Goal: Communication & Community: Answer question/provide support

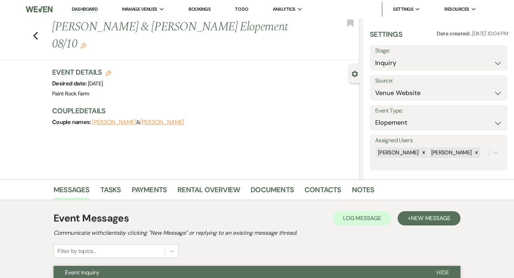
select select "5"
select select "22"
click at [36, 31] on icon "Previous" at bounding box center [35, 35] width 5 height 9
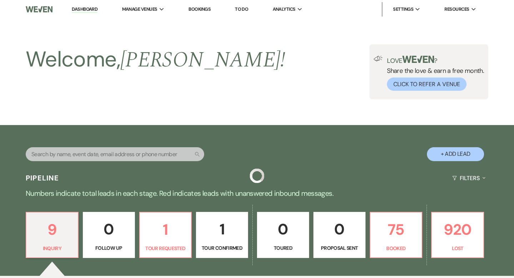
scroll to position [163, 0]
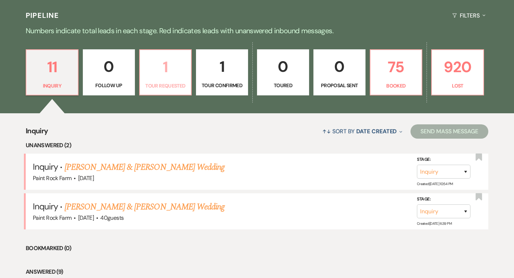
click at [171, 78] on p "1" at bounding box center [165, 67] width 43 height 24
select select "2"
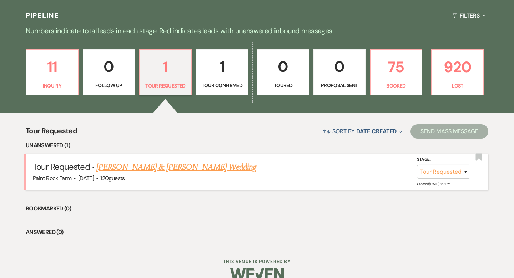
click at [164, 169] on link "[PERSON_NAME] & [PERSON_NAME] Wedding" at bounding box center [176, 167] width 160 height 13
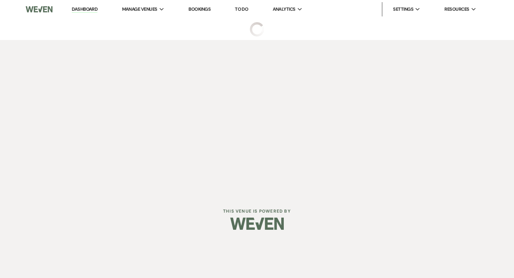
select select "2"
select select "5"
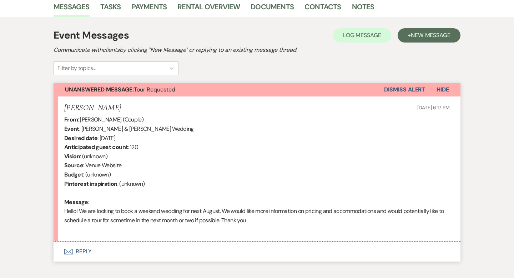
scroll to position [195, 0]
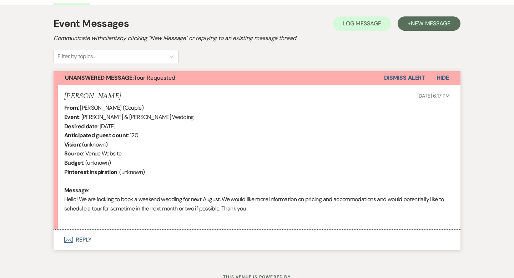
click at [87, 240] on button "Envelope Reply" at bounding box center [257, 240] width 407 height 20
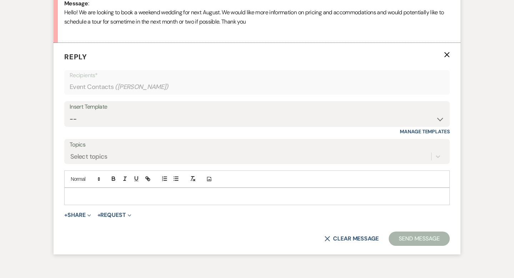
scroll to position [391, 0]
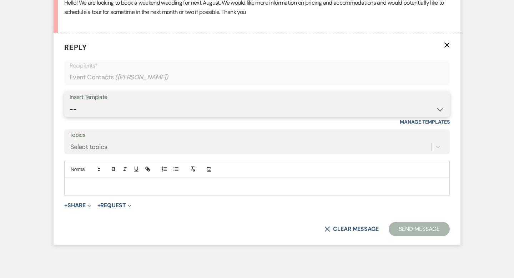
click at [440, 110] on select "-- Tour Request Response Contract (Pre-Booked Leads) Inquiry Follow Up Thank yo…" at bounding box center [257, 110] width 375 height 14
select select "5657"
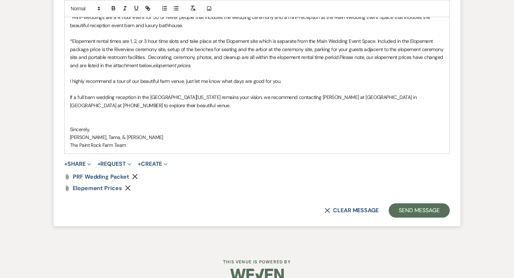
scroll to position [630, 0]
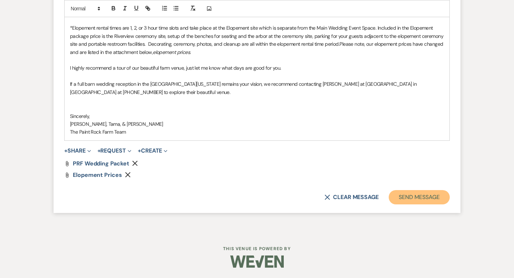
click at [416, 197] on button "Send Message" at bounding box center [419, 197] width 61 height 14
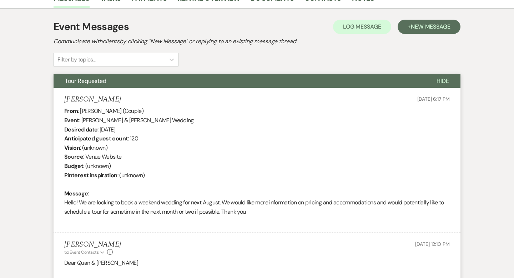
scroll to position [0, 0]
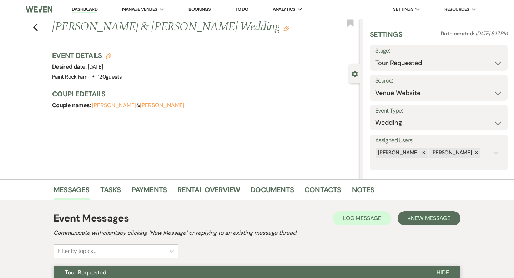
click at [284, 28] on icon "Edit" at bounding box center [287, 29] width 6 height 6
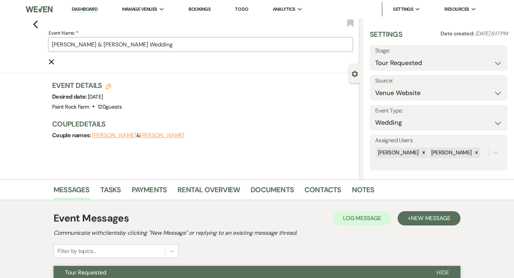
click at [181, 45] on input "[PERSON_NAME] & [PERSON_NAME] Wedding" at bounding box center [201, 45] width 304 height 14
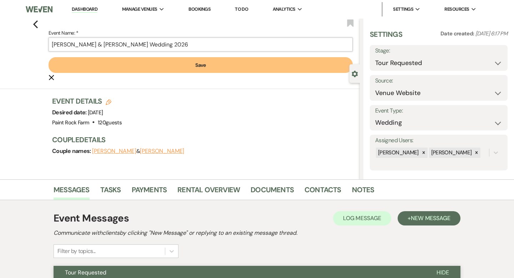
type input "[PERSON_NAME] & [PERSON_NAME] Wedding 2026"
click at [200, 66] on button "Save" at bounding box center [201, 65] width 304 height 16
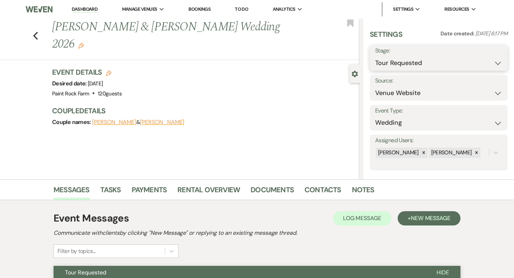
click at [498, 63] on select "Inquiry Follow Up Tour Requested Tour Confirmed Toured Proposal Sent Booked Lost" at bounding box center [439, 63] width 127 height 14
select select "8"
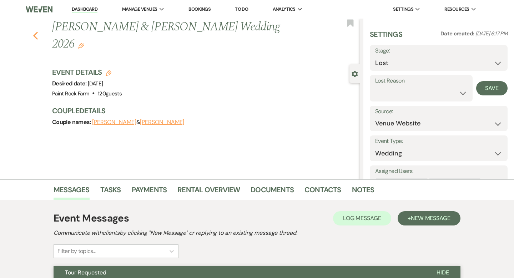
click at [37, 31] on icon "Previous" at bounding box center [35, 35] width 5 height 9
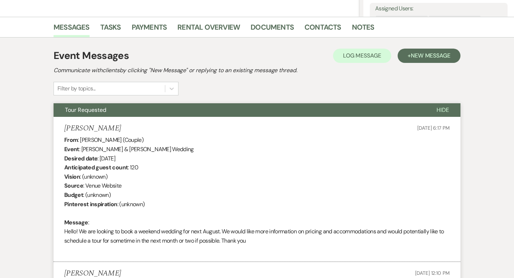
select select "2"
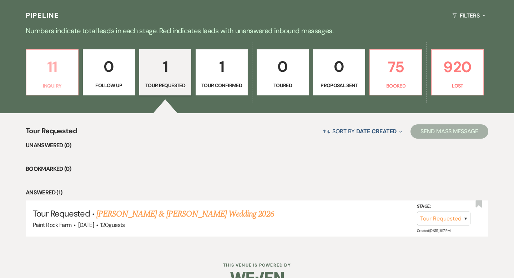
click at [59, 81] on link "11 Inquiry" at bounding box center [52, 72] width 53 height 46
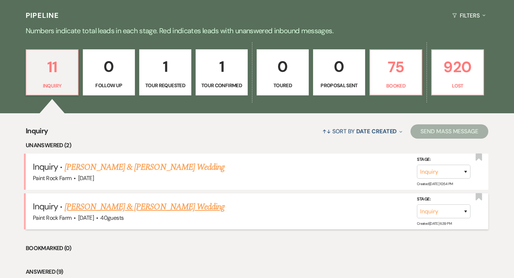
click at [125, 208] on link "[PERSON_NAME] & [PERSON_NAME] Wedding" at bounding box center [145, 206] width 160 height 13
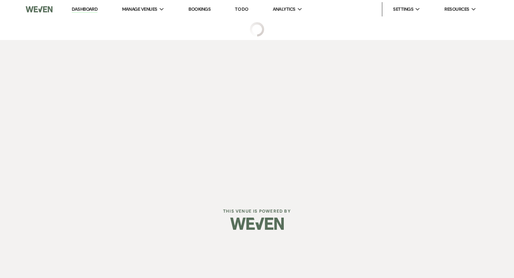
select select "5"
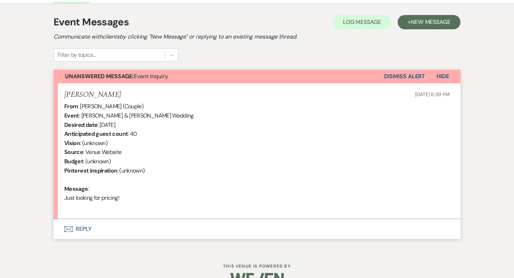
scroll to position [197, 0]
click at [89, 228] on button "Envelope Reply" at bounding box center [257, 229] width 407 height 20
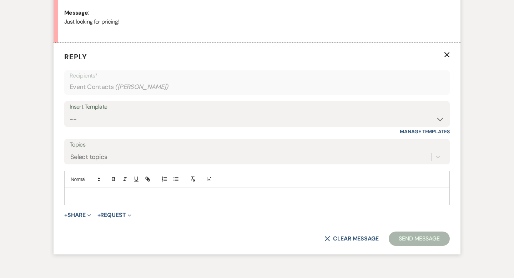
scroll to position [382, 0]
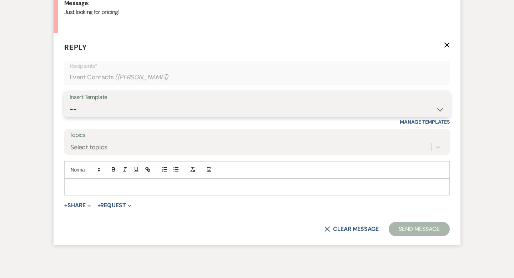
click at [441, 108] on select "-- Tour Request Response Contract (Pre-Booked Leads) Inquiry Follow Up Thank yo…" at bounding box center [257, 110] width 375 height 14
select select "2809"
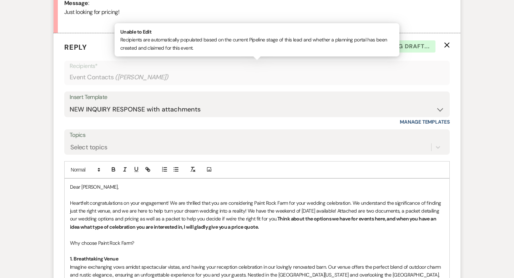
click at [315, 78] on div "Event Contacts ( [PERSON_NAME] )" at bounding box center [257, 77] width 375 height 14
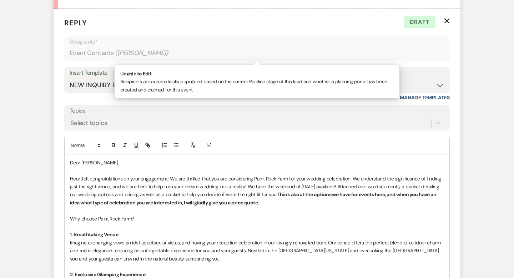
scroll to position [406, 0]
click at [294, 203] on p "Heartfelt congratulations on your engagement! We are thrilled that you are cons…" at bounding box center [257, 191] width 374 height 32
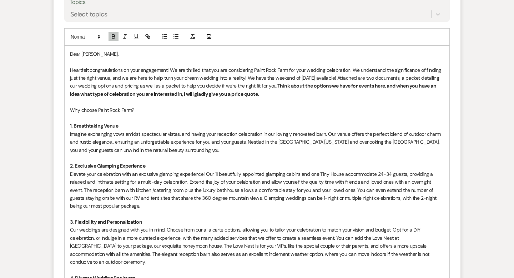
scroll to position [514, 0]
drag, startPoint x: 282, startPoint y: 93, endPoint x: 399, endPoint y: 96, distance: 116.5
click at [399, 96] on p "Heartfelt congratulations on your engagement! We are thrilled that you are cons…" at bounding box center [257, 82] width 374 height 32
click at [297, 85] on strong "Think about the options we have for events here, and when you have an idea what…" at bounding box center [254, 90] width 368 height 14
click at [152, 94] on strong "We have a 20% discount on 2025 remaining dates! Think about the options we have…" at bounding box center [249, 90] width 359 height 14
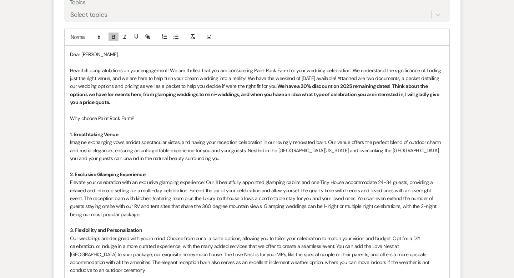
click at [218, 95] on strong "We have a 20% discount on 2025 remaining dates! Think about the options we have…" at bounding box center [255, 94] width 371 height 23
click at [166, 95] on strong "We have a 20% discount on 2025 remaining dates! Think about the options we have…" at bounding box center [255, 94] width 370 height 23
click at [190, 93] on strong "We have a 20% discount on 2025 remaining dates! Think about the options we have…" at bounding box center [255, 94] width 371 height 23
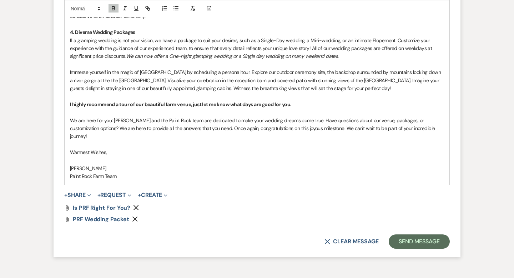
scroll to position [771, 0]
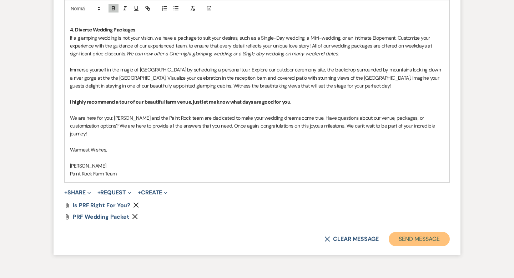
click at [407, 232] on button "Send Message" at bounding box center [419, 239] width 61 height 14
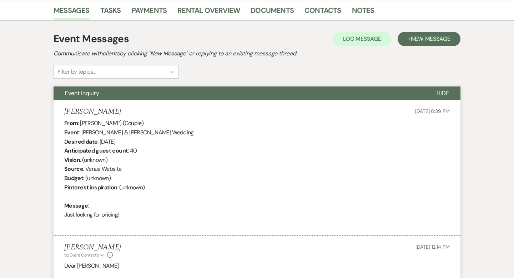
scroll to position [0, 0]
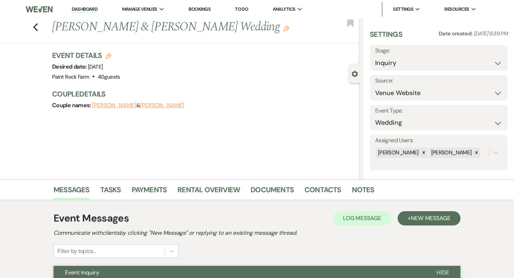
click at [284, 27] on icon "Edit" at bounding box center [287, 29] width 6 height 6
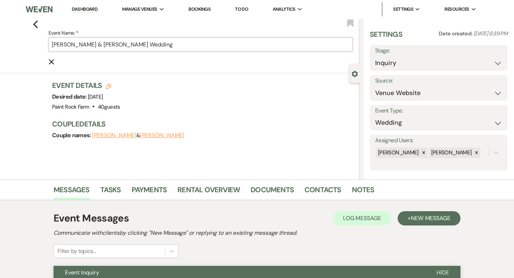
click at [185, 46] on input "[PERSON_NAME] & [PERSON_NAME] Wedding" at bounding box center [201, 45] width 304 height 14
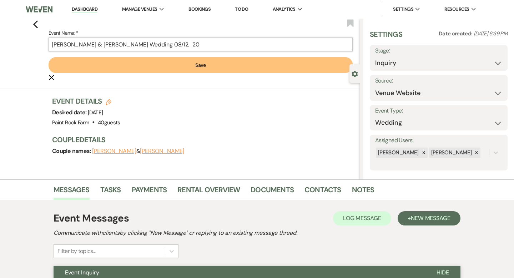
click at [182, 44] on input "[PERSON_NAME] & [PERSON_NAME] Wedding 08/12, 20" at bounding box center [201, 45] width 304 height 14
drag, startPoint x: 179, startPoint y: 45, endPoint x: 163, endPoint y: 44, distance: 16.1
click at [163, 44] on input "[PERSON_NAME] & [PERSON_NAME] Wedding 08/12, D20" at bounding box center [201, 45] width 304 height 14
click at [181, 44] on input "[PERSON_NAME] & [PERSON_NAME] Wedding D20" at bounding box center [201, 45] width 304 height 14
paste input "08/12,"
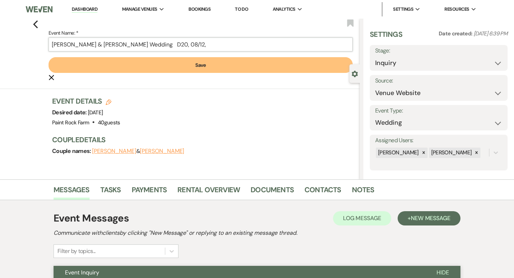
type input "[PERSON_NAME] & [PERSON_NAME] Wedding D20, 08/12,"
click at [200, 65] on button "Save" at bounding box center [201, 65] width 304 height 16
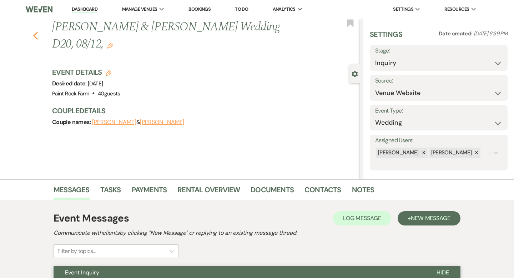
click at [35, 34] on use "button" at bounding box center [35, 36] width 5 height 8
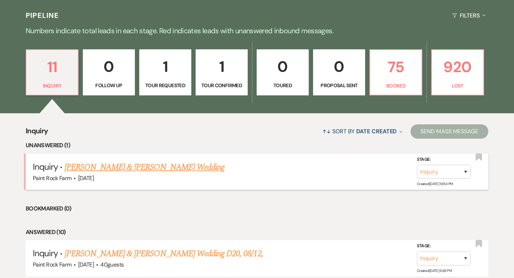
click at [148, 165] on link "[PERSON_NAME] & [PERSON_NAME] Wedding" at bounding box center [145, 167] width 160 height 13
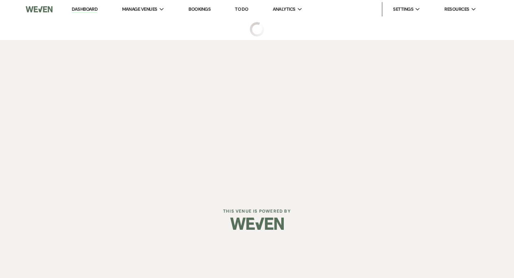
select select "5"
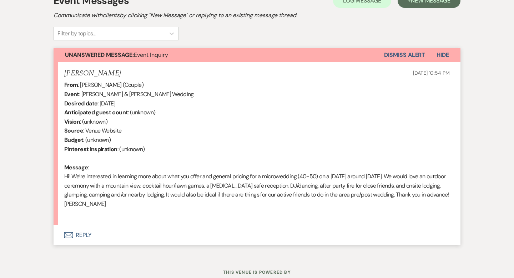
scroll to position [242, 0]
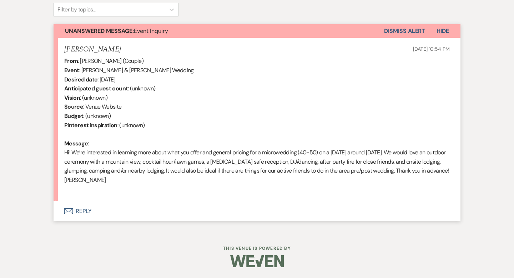
click at [84, 212] on button "Envelope Reply" at bounding box center [257, 211] width 407 height 20
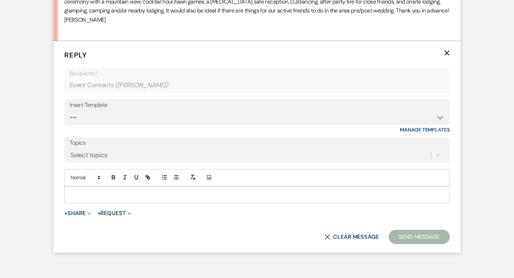
scroll to position [409, 0]
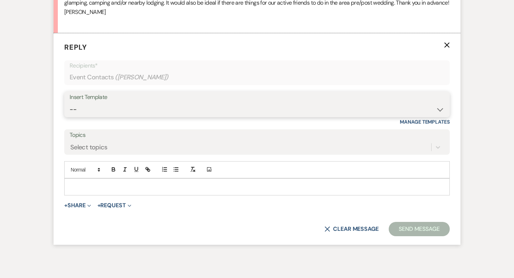
click at [439, 109] on select "-- Tour Request Response Contract (Pre-Booked Leads) Inquiry Follow Up Thank yo…" at bounding box center [257, 110] width 375 height 14
select select "6001"
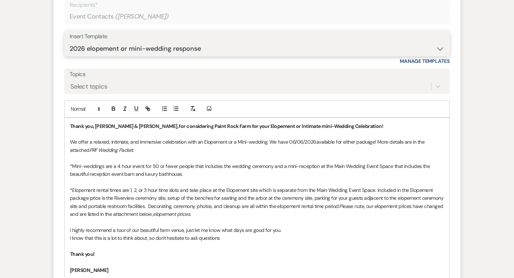
scroll to position [471, 0]
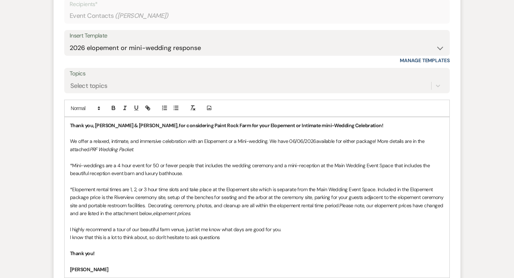
click at [314, 140] on p "We offer a relaxed, intimate, and immersive celebration with an Elopement or a …" at bounding box center [257, 145] width 374 height 16
click at [214, 213] on p "*Elopement rental times are 1, 2, or 3 hour time slots and take place at the El…" at bounding box center [257, 201] width 374 height 32
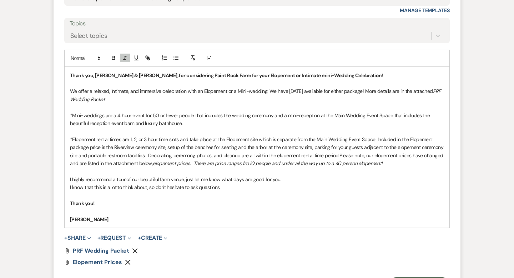
scroll to position [522, 0]
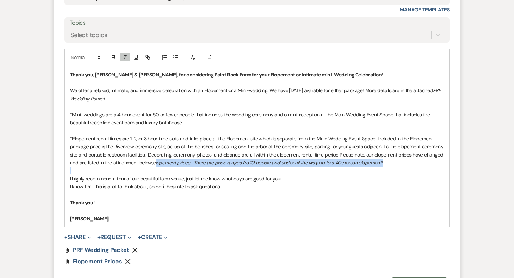
drag, startPoint x: 154, startPoint y: 162, endPoint x: 160, endPoint y: 170, distance: 9.9
click at [160, 171] on div "Thank you, [PERSON_NAME] & [PERSON_NAME], for considering Paint Rock Farm for y…" at bounding box center [257, 146] width 385 height 160
click at [160, 170] on p at bounding box center [257, 170] width 374 height 8
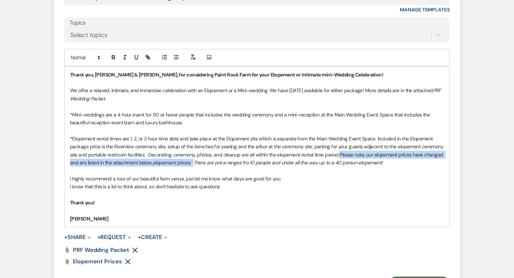
drag, startPoint x: 340, startPoint y: 154, endPoint x: 193, endPoint y: 163, distance: 147.8
click at [193, 163] on p "*Elopement rental times are 1, 2, or 3 hour time slots and take place at the El…" at bounding box center [257, 151] width 374 height 32
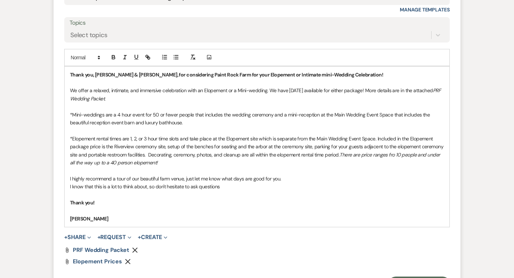
click at [169, 163] on p "*Elopement rental times are 1, 2, or 3 hour time slots and take place at the El…" at bounding box center [257, 151] width 374 height 32
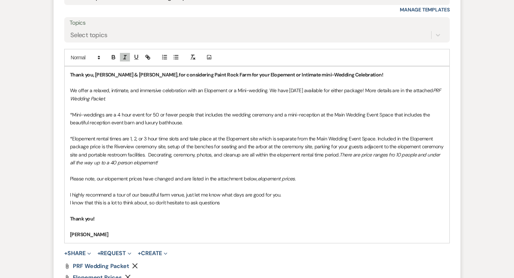
drag, startPoint x: 70, startPoint y: 177, endPoint x: 301, endPoint y: 174, distance: 230.8
click at [301, 175] on p "Please note, our elopement prices have changed and are listed in the attachment…" at bounding box center [257, 179] width 374 height 8
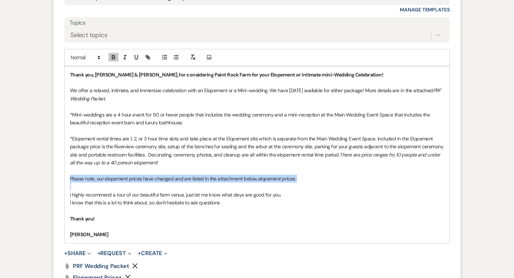
drag, startPoint x: 70, startPoint y: 177, endPoint x: 308, endPoint y: 184, distance: 237.7
click at [308, 184] on div "Thank you, [PERSON_NAME] & [PERSON_NAME], for considering Paint Rock Farm for y…" at bounding box center [257, 154] width 385 height 177
drag, startPoint x: 343, startPoint y: 154, endPoint x: 343, endPoint y: 159, distance: 4.6
click at [343, 159] on p "*Elopement rental times are 1, 2, or 3 hour time slots and take place at the El…" at bounding box center [257, 151] width 374 height 32
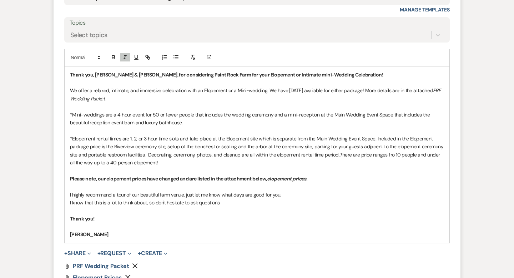
click at [348, 169] on p at bounding box center [257, 170] width 374 height 8
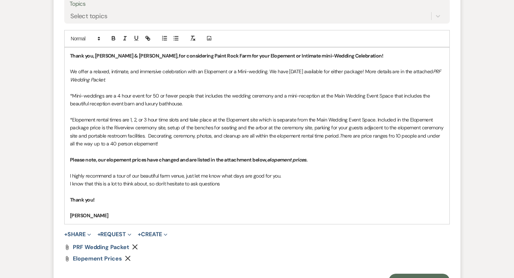
scroll to position [540, 0]
drag, startPoint x: 148, startPoint y: 159, endPoint x: 179, endPoint y: 160, distance: 31.5
click at [179, 160] on strong "Please note, our elopement prices have changed and are listed in the attachment…" at bounding box center [189, 160] width 238 height 6
click at [258, 160] on strong "Please note, our elopement prices are lower than listed in the wedding packet, …" at bounding box center [221, 160] width 303 height 6
click at [257, 159] on strong "Please note, our elopement prices are lower than listed in the wedding packet, …" at bounding box center [236, 160] width 332 height 6
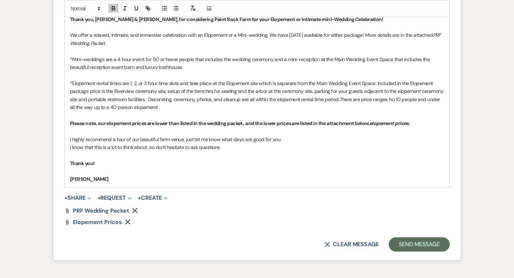
scroll to position [576, 0]
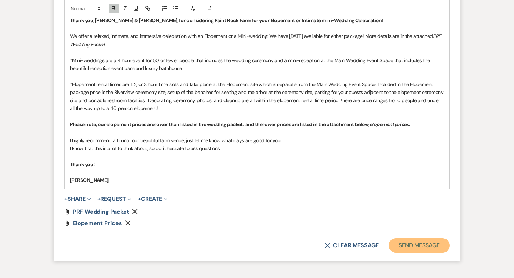
click at [412, 245] on button "Send Message" at bounding box center [419, 245] width 61 height 14
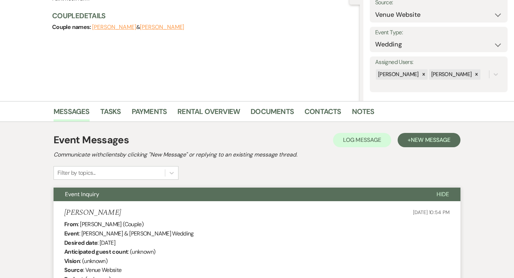
scroll to position [0, 0]
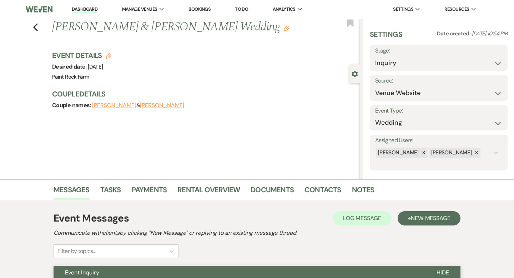
click at [284, 30] on icon "Edit" at bounding box center [287, 29] width 6 height 6
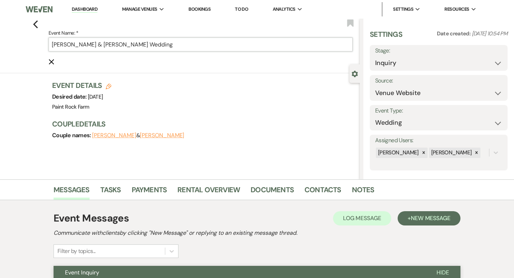
click at [189, 45] on input "[PERSON_NAME] & [PERSON_NAME] Wedding" at bounding box center [201, 45] width 304 height 14
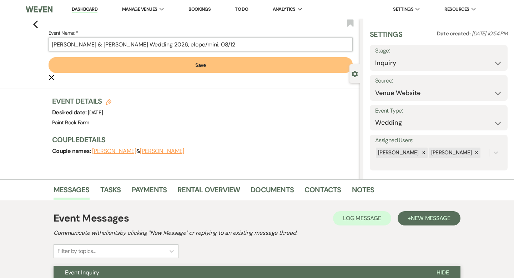
type input "[PERSON_NAME] & [PERSON_NAME] Wedding 2026, elope/mini, 08/12"
click at [200, 65] on button "Save" at bounding box center [201, 65] width 304 height 16
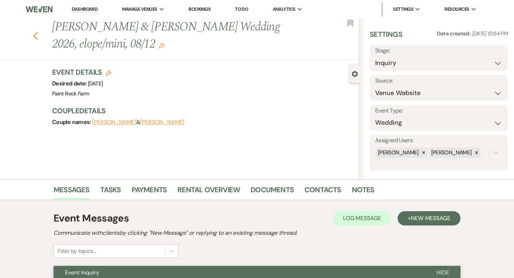
click at [35, 36] on use "button" at bounding box center [35, 36] width 5 height 8
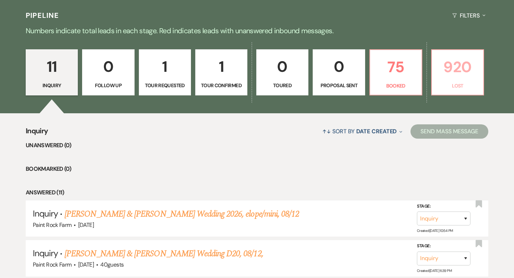
click at [461, 73] on p "920" at bounding box center [458, 67] width 43 height 24
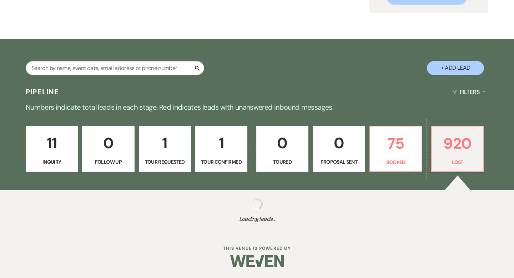
select select "8"
select select "9"
select select "8"
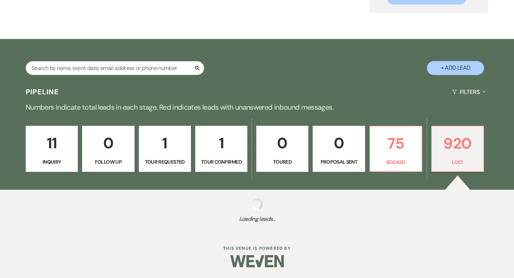
select select "8"
select select "9"
select select "8"
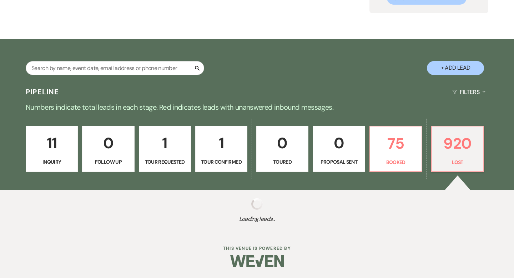
select select "8"
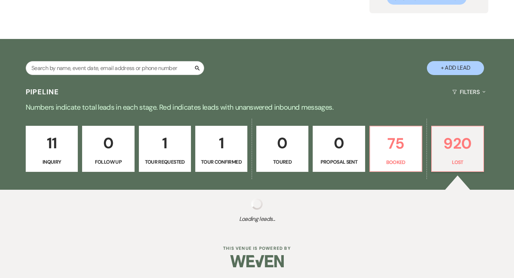
select select "8"
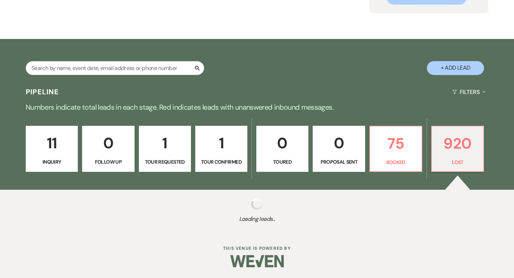
select select "8"
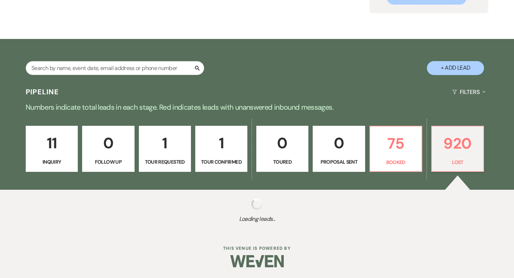
select select "8"
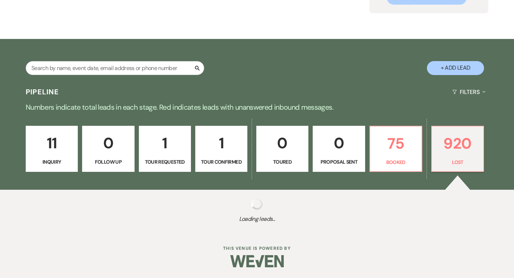
select select "8"
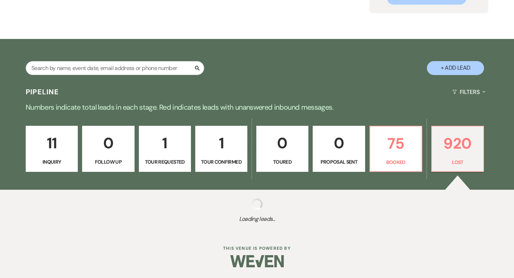
select select "8"
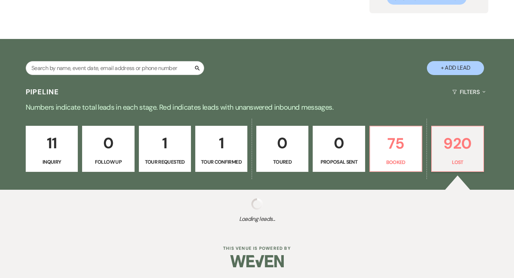
select select "8"
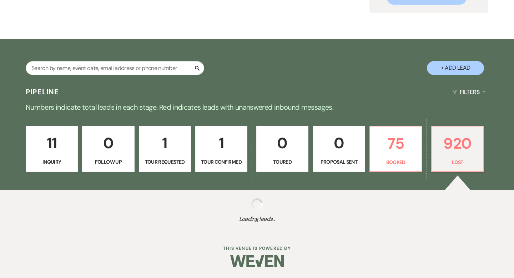
select select "8"
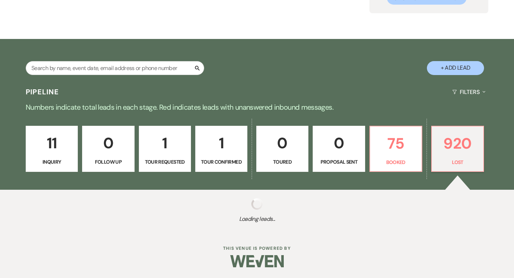
select select "8"
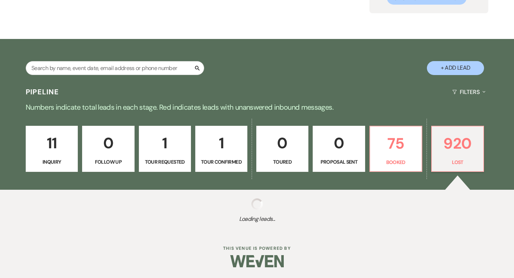
select select "8"
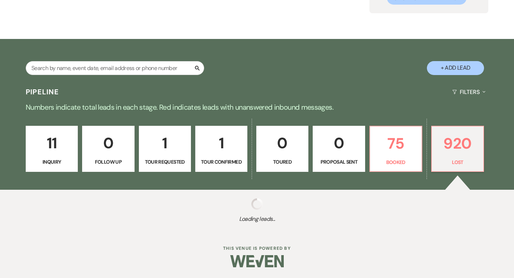
select select "8"
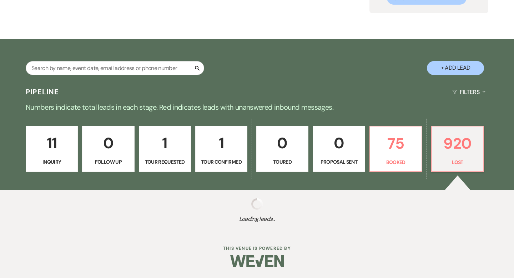
select select "8"
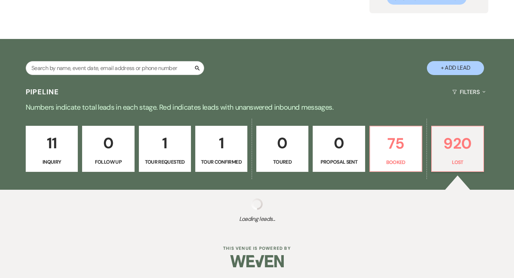
select select "8"
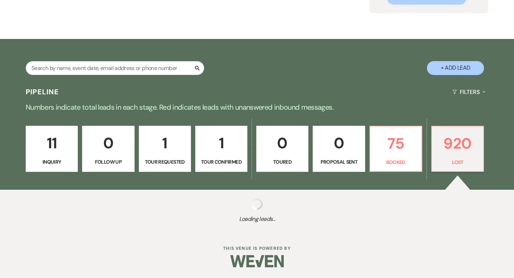
select select "8"
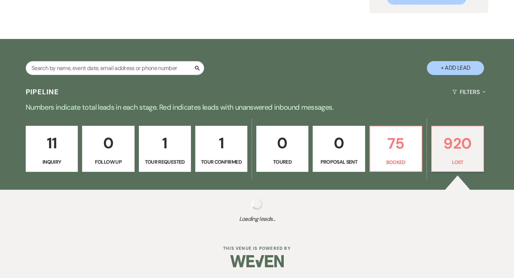
select select "8"
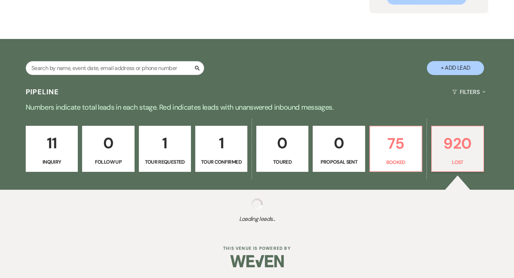
select select "8"
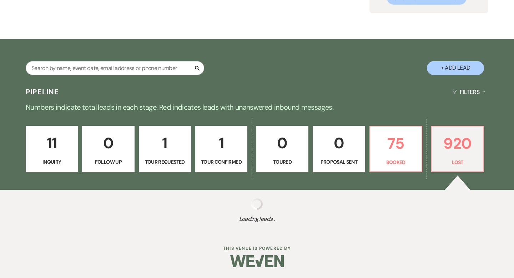
select select "8"
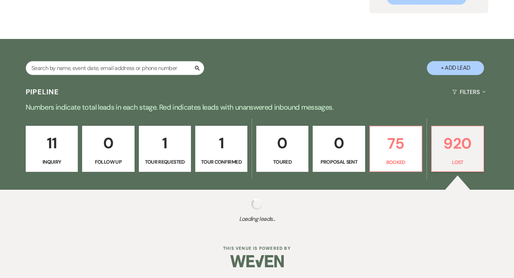
select select "8"
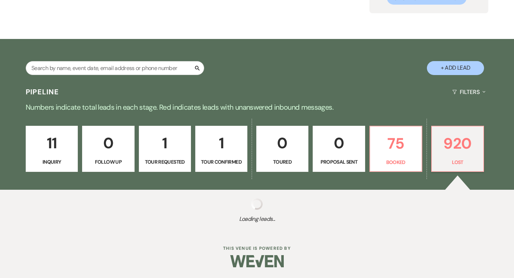
select select "8"
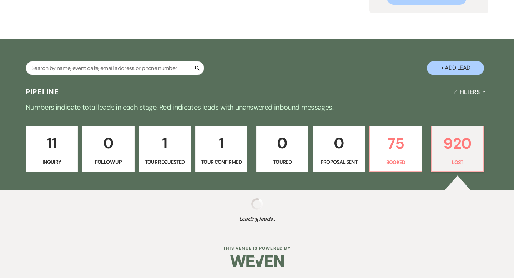
select select "8"
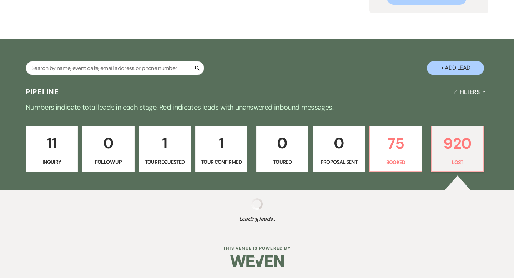
select select "8"
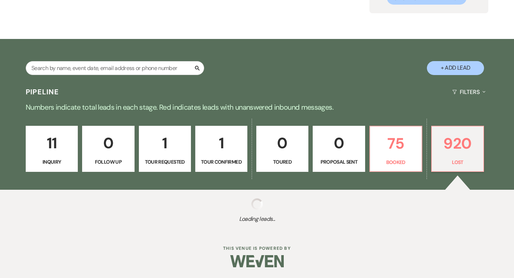
select select "8"
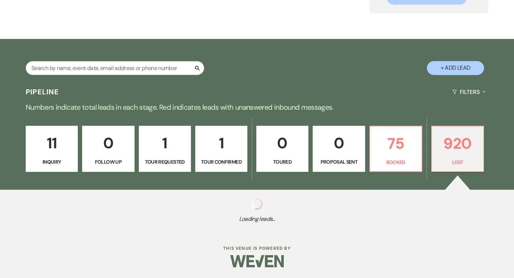
select select "8"
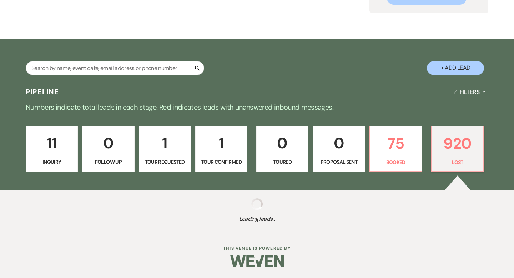
select select "8"
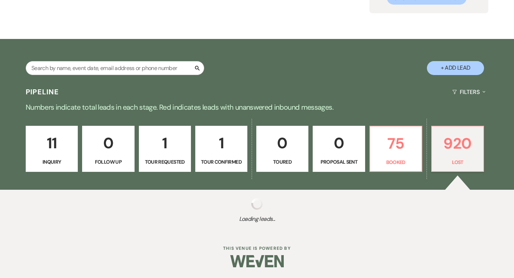
select select "8"
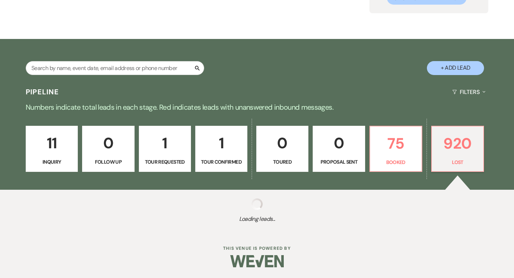
select select "8"
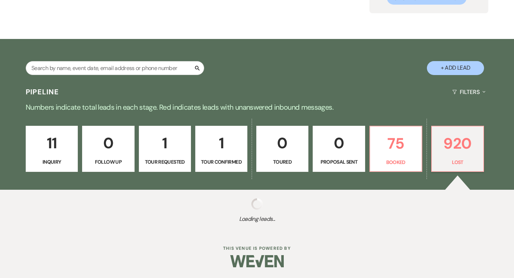
select select "8"
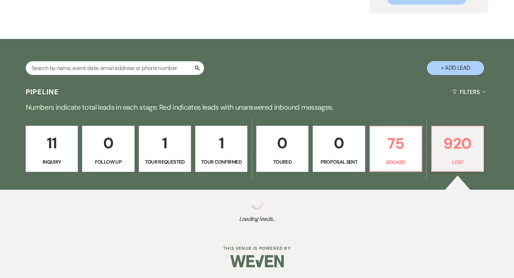
select select "8"
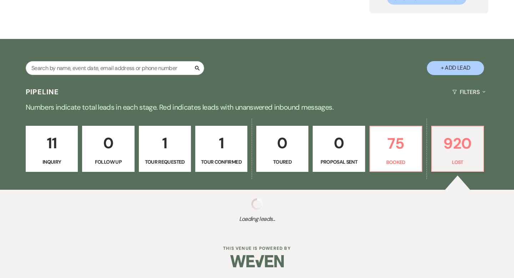
select select "8"
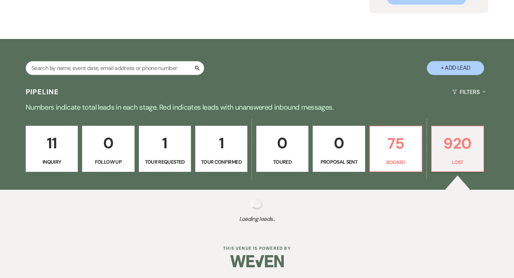
select select "8"
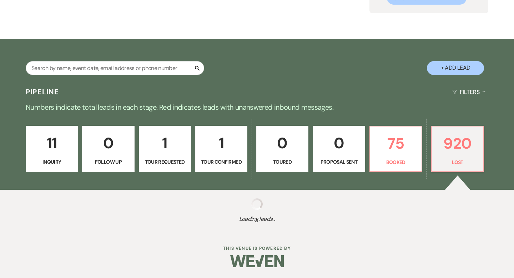
select select "8"
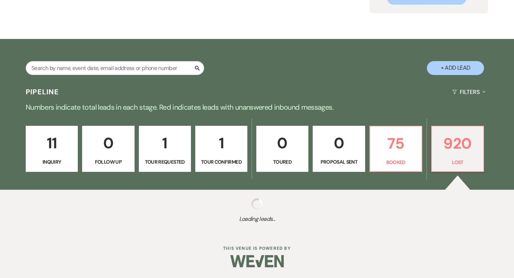
select select "8"
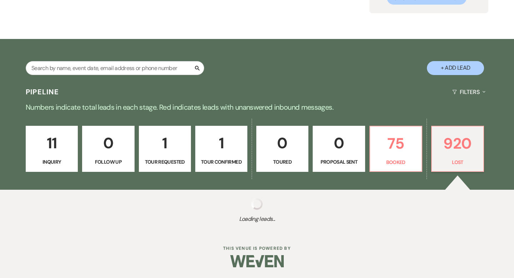
select select "8"
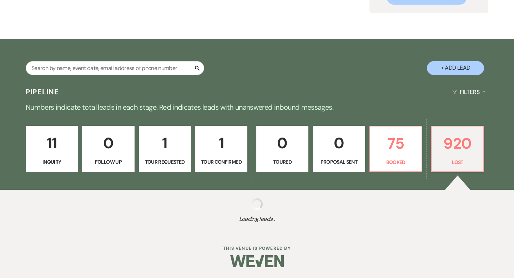
select select "8"
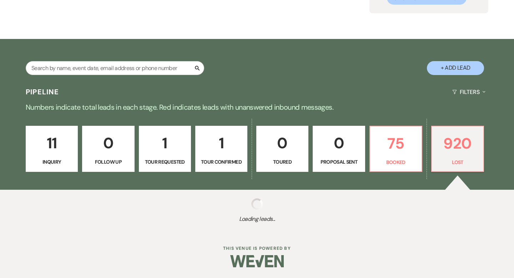
select select "8"
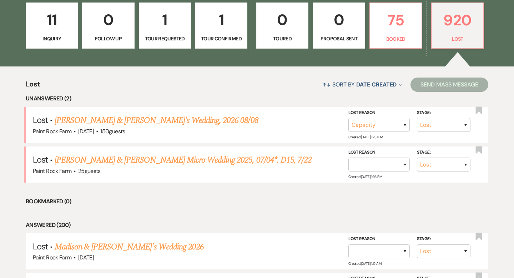
scroll to position [207, 0]
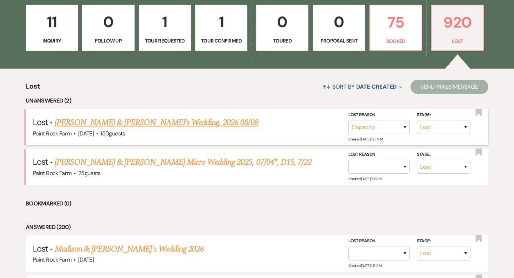
click at [155, 124] on link "[PERSON_NAME] & [PERSON_NAME]'s Wedding, 2026 08/08" at bounding box center [157, 122] width 204 height 13
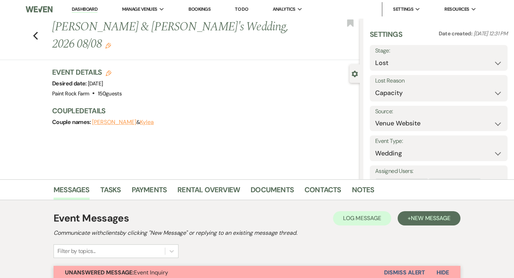
click at [406, 272] on button "Dismiss Alert" at bounding box center [404, 273] width 41 height 14
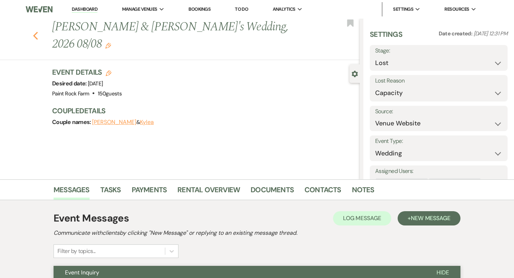
click at [35, 32] on use "button" at bounding box center [35, 36] width 5 height 8
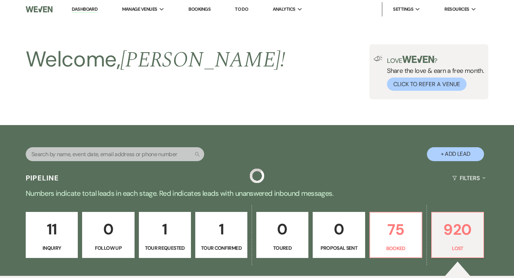
scroll to position [207, 0]
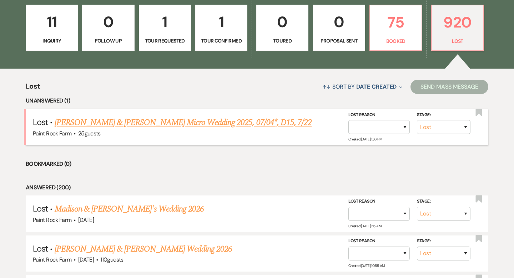
click at [162, 124] on link "[PERSON_NAME] & [PERSON_NAME] Micro Wedding 2025, 07/04*, D15, 7/22" at bounding box center [184, 122] width 258 height 13
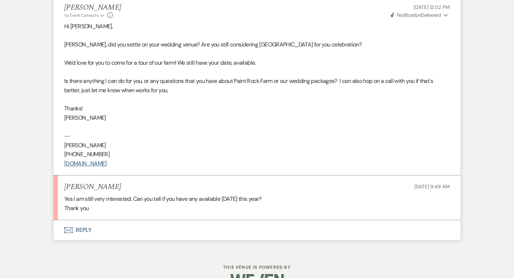
scroll to position [813, 0]
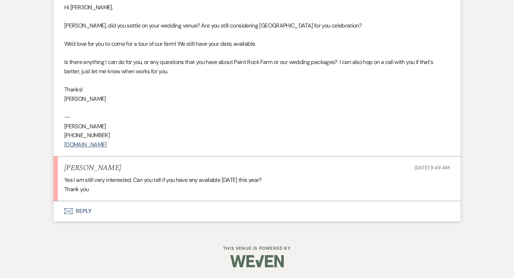
click at [93, 212] on button "Envelope Reply" at bounding box center [257, 211] width 407 height 20
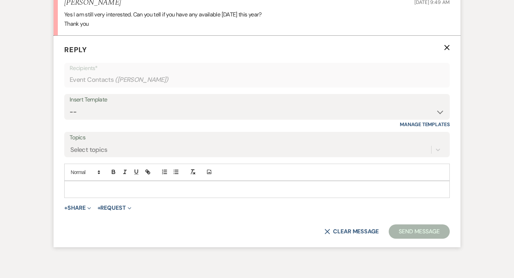
scroll to position [981, 0]
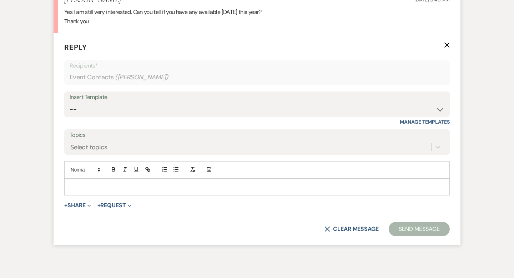
click at [78, 187] on p at bounding box center [257, 187] width 374 height 8
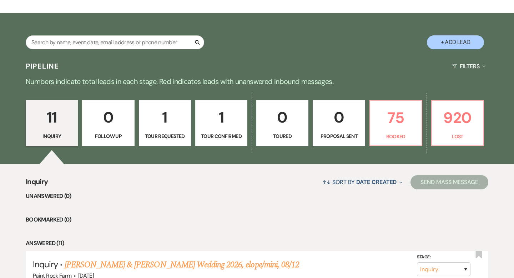
scroll to position [132, 0]
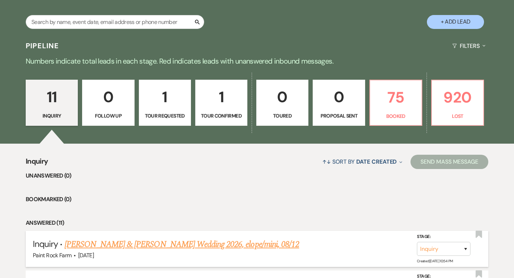
click at [254, 242] on link "[PERSON_NAME] & [PERSON_NAME] Wedding 2026, elope/mini, 08/12" at bounding box center [182, 244] width 235 height 13
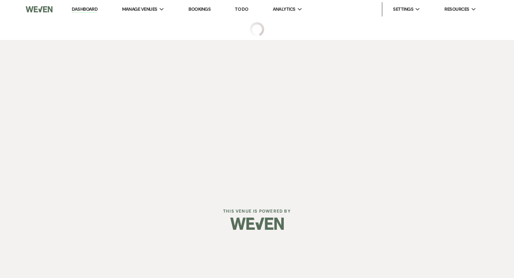
select select "5"
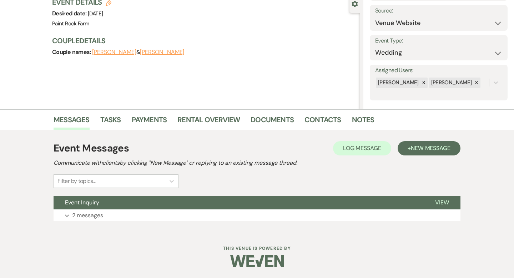
scroll to position [68, 0]
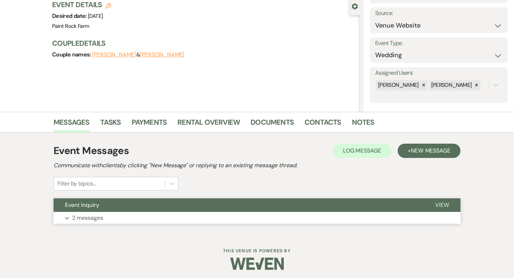
click at [99, 217] on p "2 messages" at bounding box center [87, 217] width 31 height 9
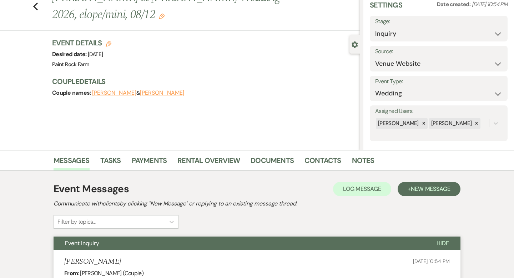
scroll to position [0, 0]
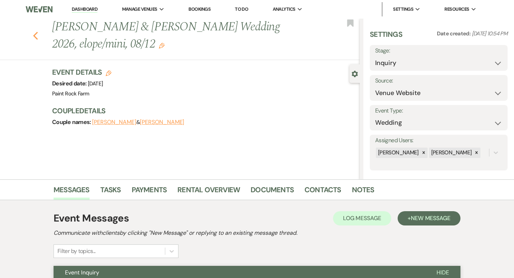
click at [35, 34] on use "button" at bounding box center [35, 36] width 5 height 8
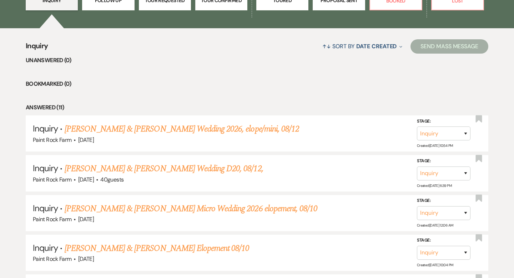
scroll to position [248, 0]
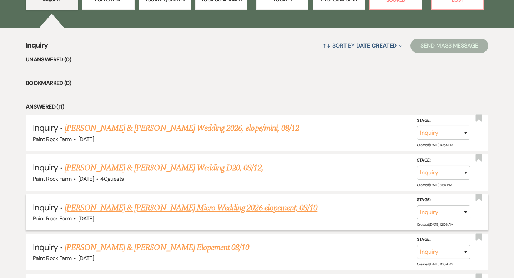
click at [164, 206] on link "[PERSON_NAME] & [PERSON_NAME] Micro Wedding 2026 elopement, 08/10" at bounding box center [191, 208] width 253 height 13
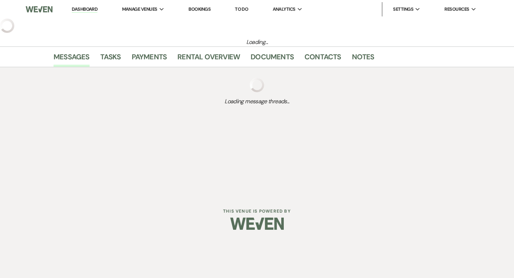
select select "5"
select select "16"
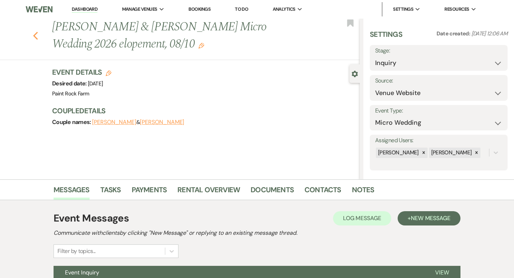
click at [36, 35] on icon "Previous" at bounding box center [35, 35] width 5 height 9
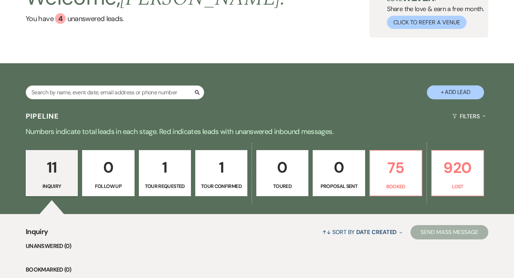
scroll to position [65, 0]
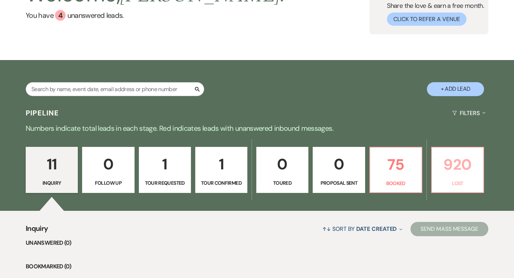
click at [466, 164] on p "920" at bounding box center [458, 165] width 43 height 24
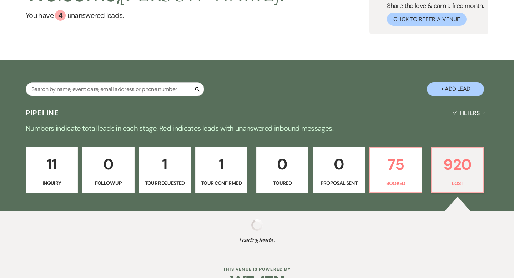
select select "8"
select select "9"
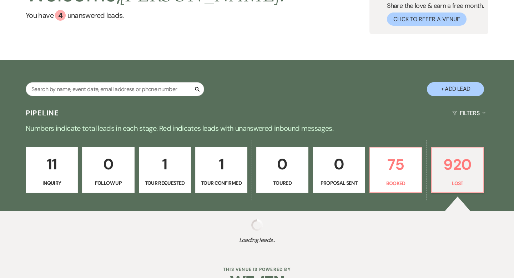
select select "8"
select select "9"
select select "8"
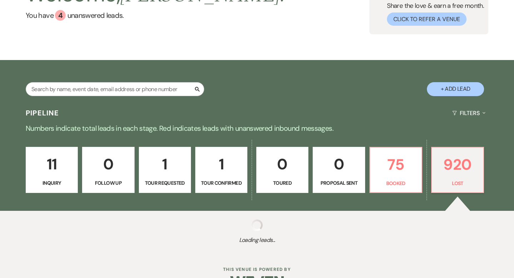
select select "8"
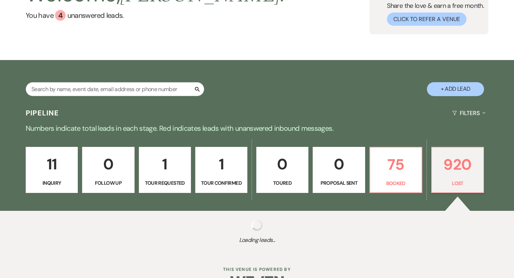
select select "8"
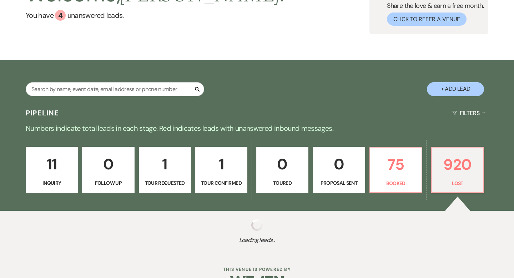
select select "8"
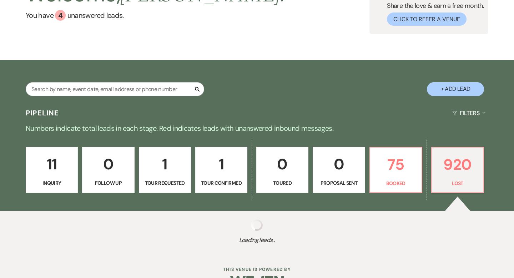
select select "8"
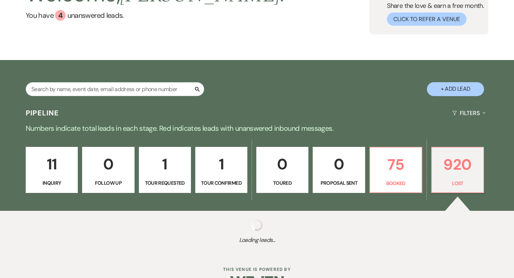
select select "8"
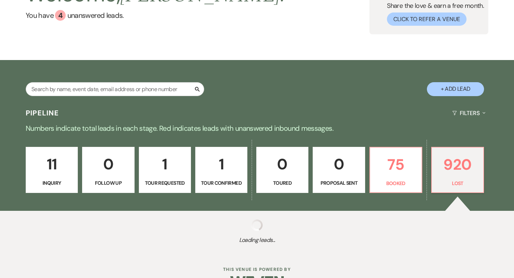
select select "8"
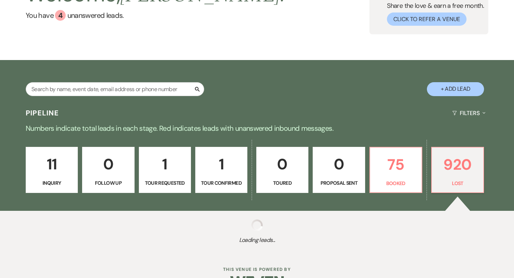
select select "8"
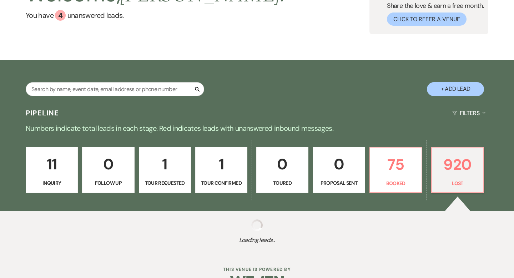
select select "8"
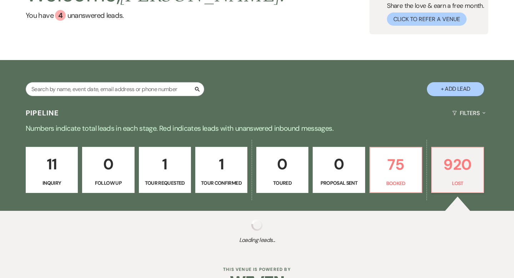
select select "8"
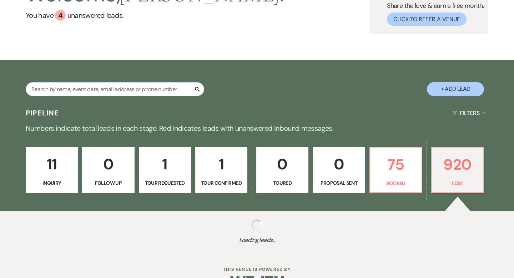
select select "8"
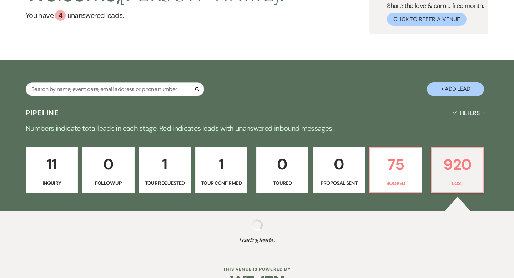
select select "8"
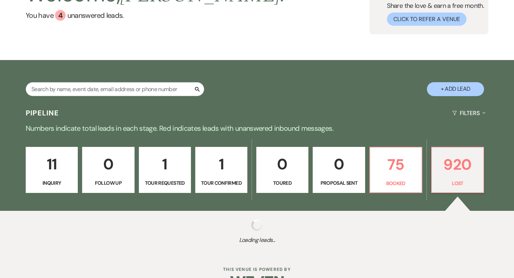
select select "8"
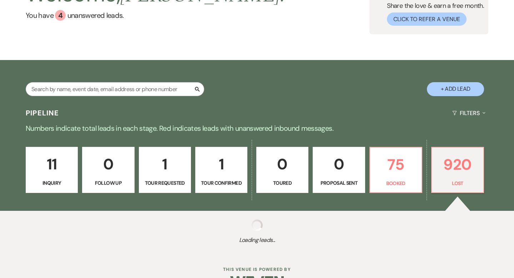
select select "8"
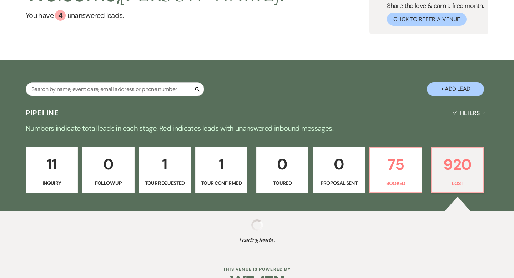
select select "8"
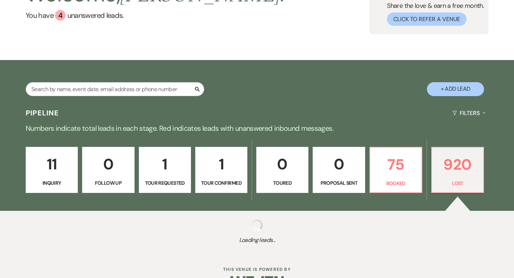
select select "8"
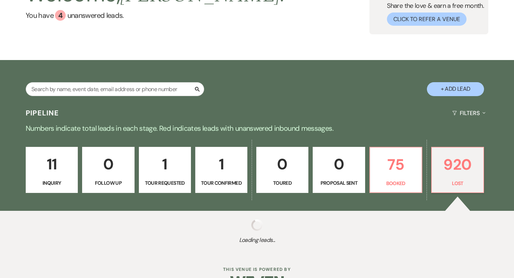
select select "8"
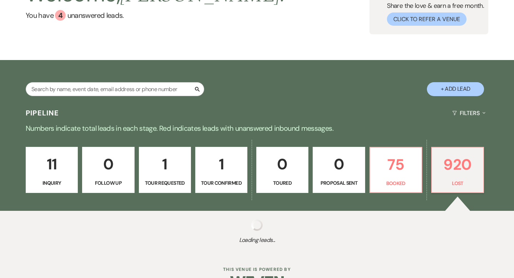
select select "8"
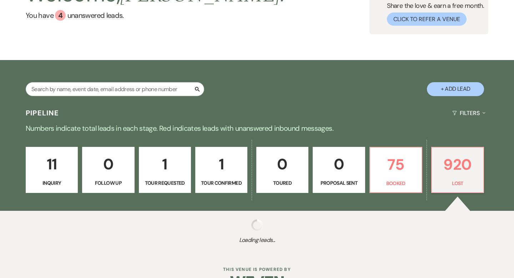
select select "8"
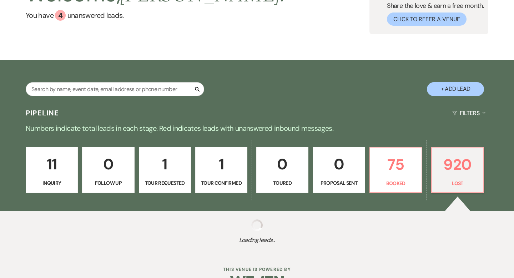
select select "8"
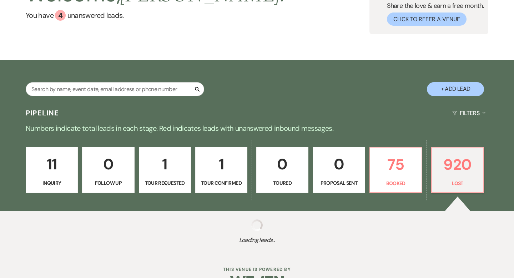
select select "8"
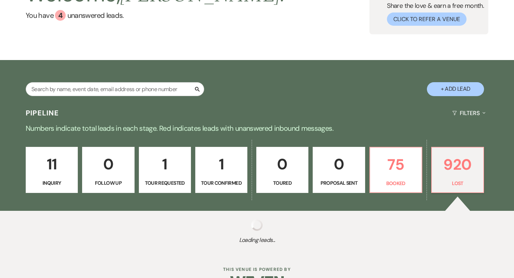
select select "8"
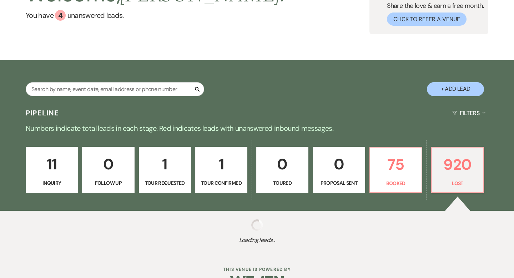
select select "8"
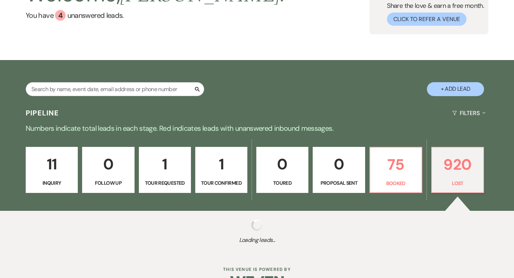
select select "8"
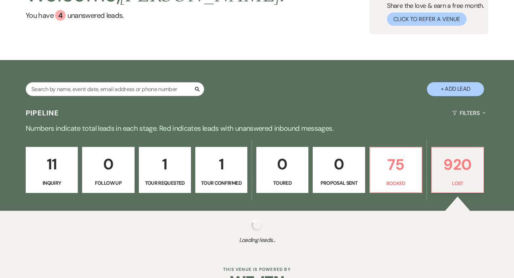
select select "8"
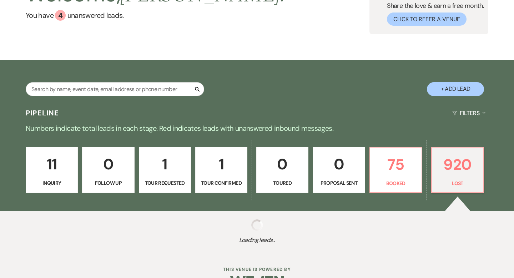
select select "8"
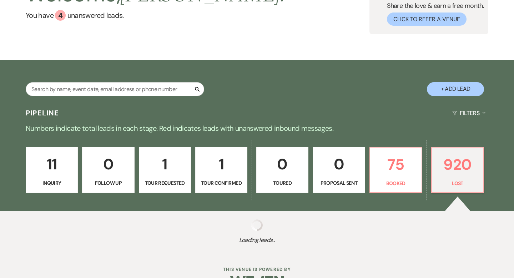
select select "8"
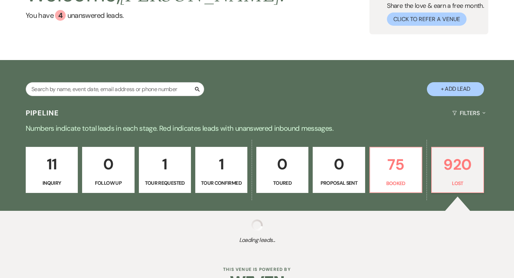
select select "8"
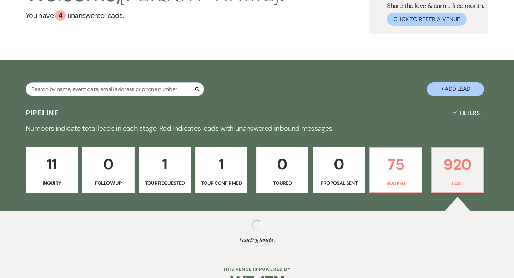
select select "8"
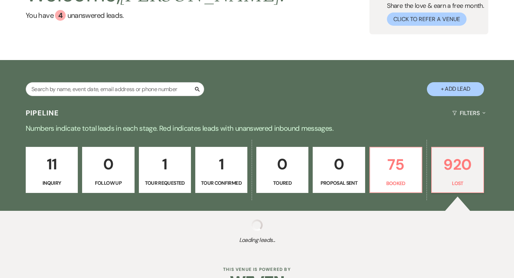
select select "8"
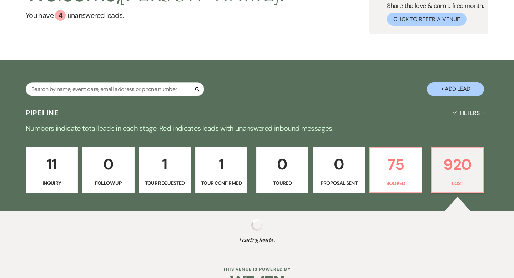
select select "8"
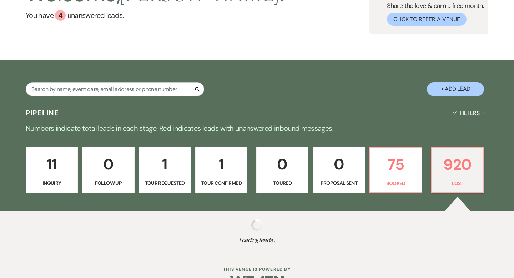
select select "8"
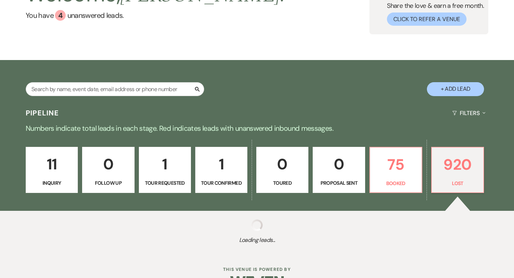
select select "8"
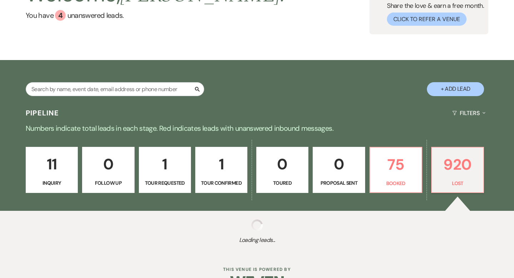
select select "8"
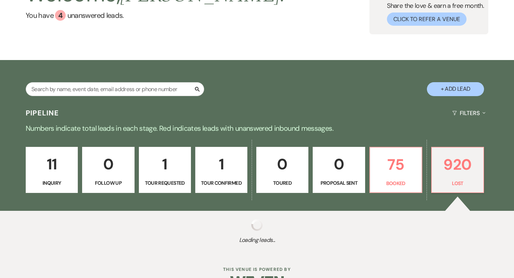
select select "8"
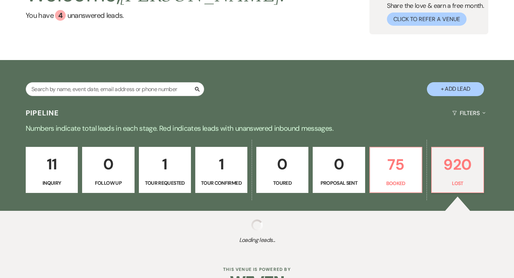
select select "8"
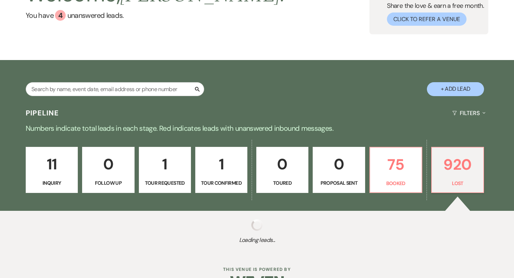
select select "8"
select select "5"
select select "8"
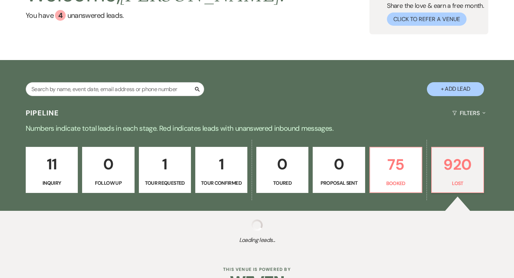
select select "8"
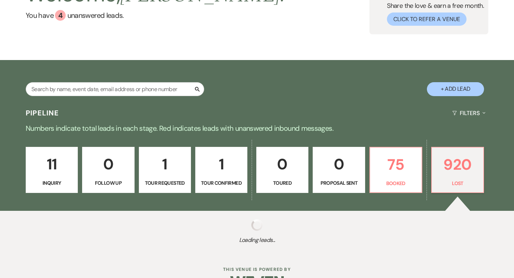
select select "8"
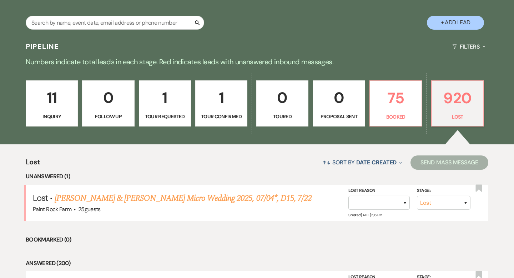
scroll to position [133, 0]
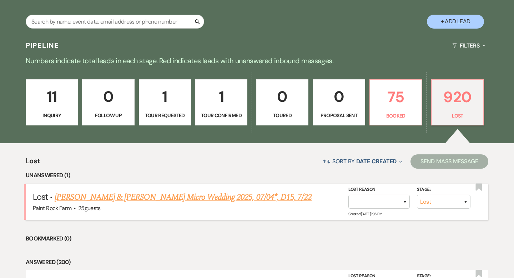
click at [233, 196] on link "[PERSON_NAME] & [PERSON_NAME] Micro Wedding 2025, 07/04*, D15, 7/22" at bounding box center [184, 197] width 258 height 13
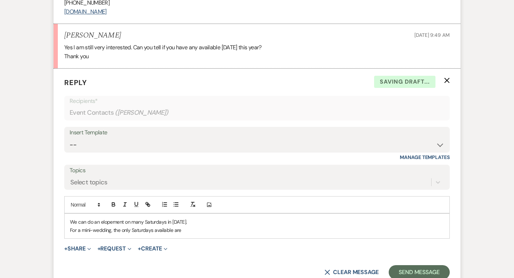
scroll to position [945, 0]
click at [196, 229] on p "For a mini-wedding, the only Saturdays available are" at bounding box center [257, 230] width 374 height 8
click at [172, 221] on p "We can do an elopement on many Saturdays in [DATE]." at bounding box center [257, 222] width 374 height 8
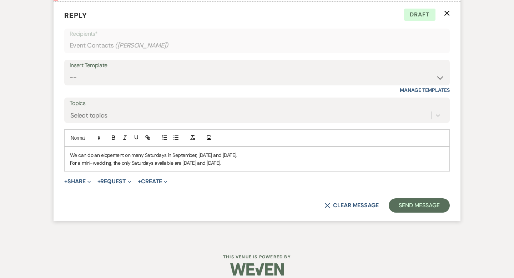
scroll to position [1021, 0]
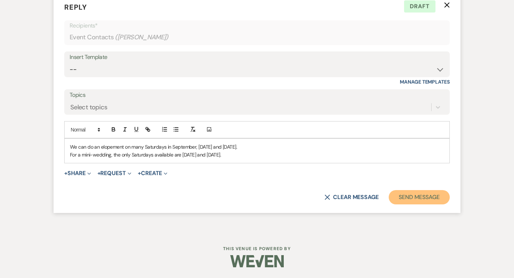
click at [412, 198] on button "Send Message" at bounding box center [419, 197] width 61 height 14
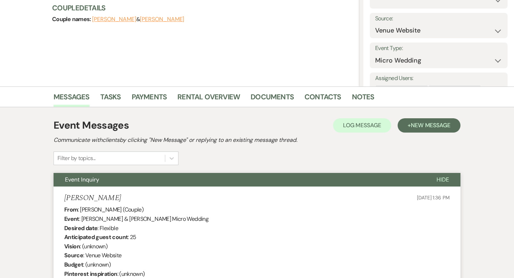
scroll to position [0, 0]
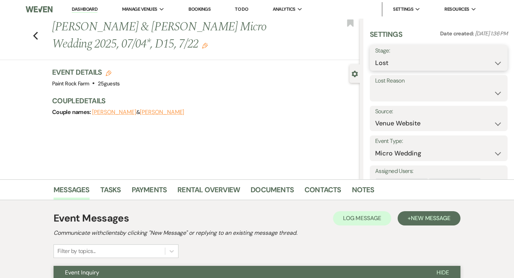
click at [499, 63] on select "Inquiry Follow Up Tour Requested Tour Confirmed Toured Proposal Sent Booked Lost" at bounding box center [439, 63] width 127 height 14
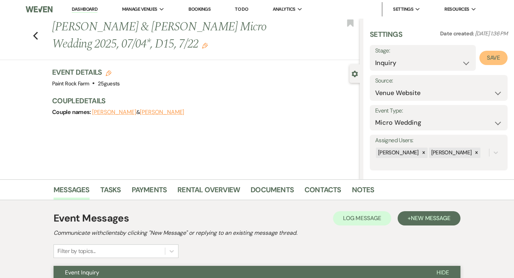
click at [495, 59] on button "Save" at bounding box center [494, 58] width 28 height 14
click at [202, 45] on use "button" at bounding box center [205, 46] width 6 height 6
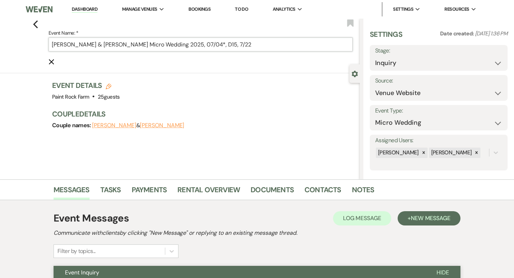
click at [228, 43] on input "[PERSON_NAME] & [PERSON_NAME] Micro Wedding 2025, 07/04*, D15, 7/22" at bounding box center [201, 45] width 304 height 14
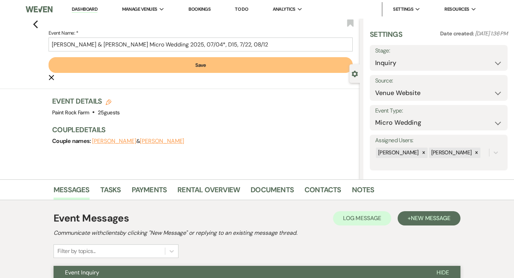
click at [199, 65] on button "Save" at bounding box center [201, 65] width 304 height 16
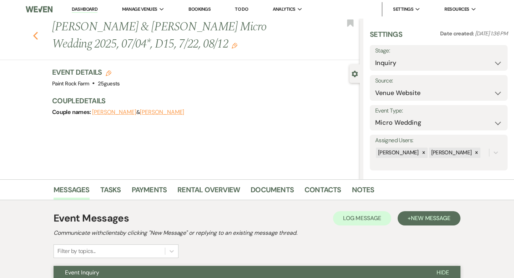
click at [36, 35] on icon "Previous" at bounding box center [35, 35] width 5 height 9
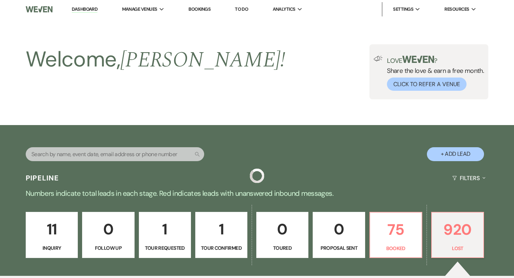
scroll to position [133, 0]
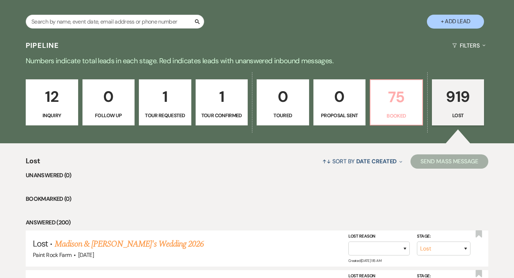
click at [401, 108] on p "75" at bounding box center [396, 97] width 43 height 24
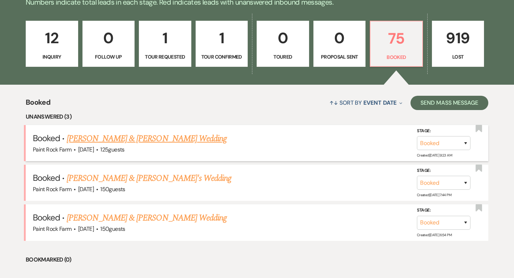
scroll to position [194, 0]
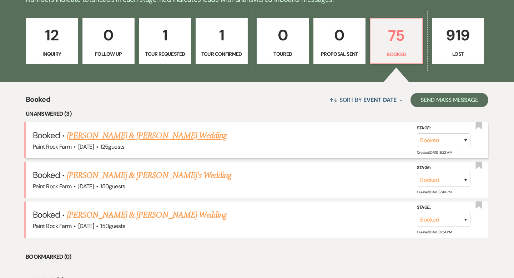
click at [152, 136] on link "Parker Hoffman & Cicely Krebill's Wedding" at bounding box center [147, 135] width 160 height 13
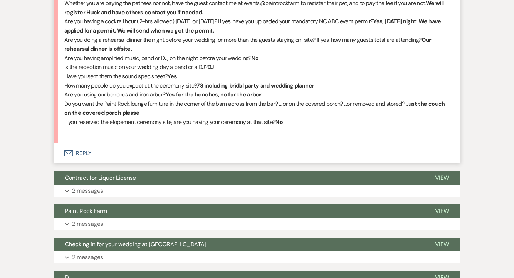
scroll to position [1244, 0]
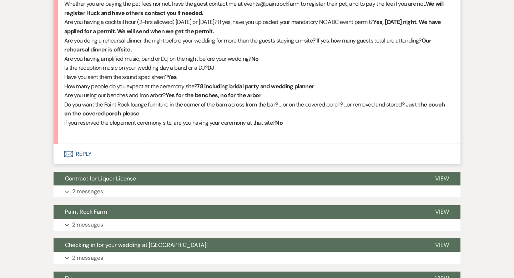
click at [81, 161] on button "Envelope Reply" at bounding box center [257, 154] width 407 height 20
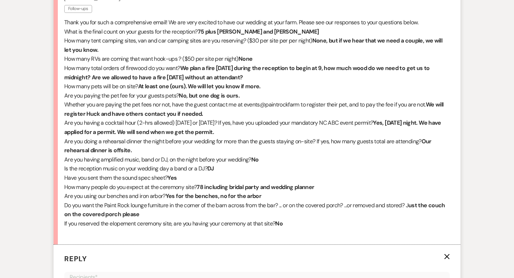
scroll to position [1143, 0]
drag, startPoint x: 184, startPoint y: 77, endPoint x: 251, endPoint y: 87, distance: 67.2
click at [251, 82] on p "How many total orders of firewood do you want? We plan a fire on Saturday durin…" at bounding box center [257, 73] width 386 height 18
copy strong "We plan a fire on Saturday during the reception to begin at 9, how much wood do…"
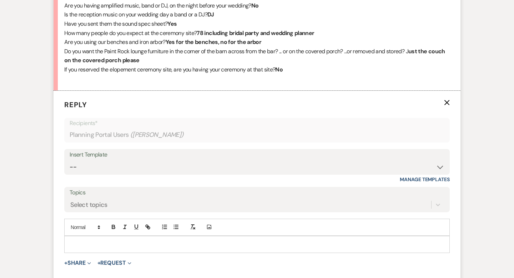
scroll to position [1313, 0]
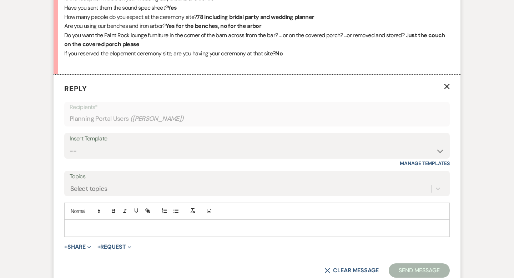
click at [74, 232] on p at bounding box center [257, 228] width 374 height 8
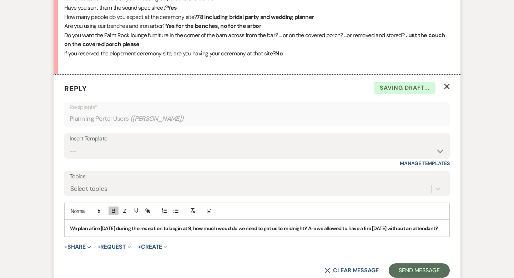
drag, startPoint x: 70, startPoint y: 234, endPoint x: 102, endPoint y: 245, distance: 34.1
click at [102, 237] on div "We plan a fire on Saturday during the reception to begin at 9, how much wood do…" at bounding box center [257, 228] width 385 height 16
click at [444, 232] on p "We plan a fire on Saturday during the reception to begin at 9, how much wood do…" at bounding box center [257, 228] width 374 height 8
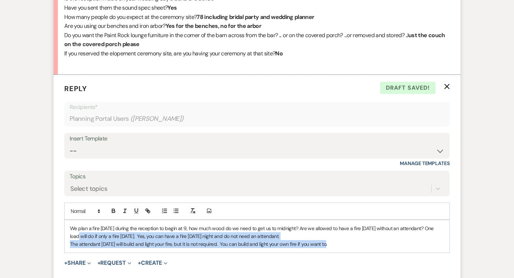
drag, startPoint x: 70, startPoint y: 244, endPoint x: 326, endPoint y: 255, distance: 256.4
click at [326, 253] on div "We plan a fire on Saturday during the reception to begin at 9, how much wood do…" at bounding box center [257, 236] width 385 height 33
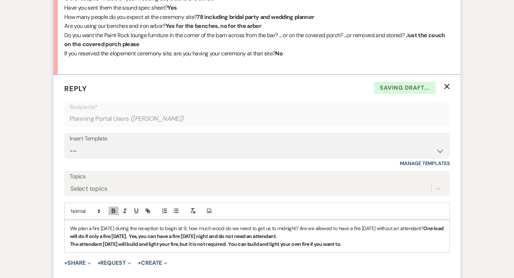
click at [317, 240] on p "We plan a fire on Saturday during the reception to begin at 9, how much wood do…" at bounding box center [257, 232] width 374 height 16
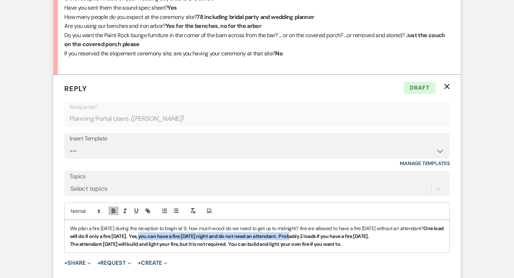
drag, startPoint x: 163, startPoint y: 245, endPoint x: 313, endPoint y: 242, distance: 149.4
click at [313, 239] on strong "One load will do if only a fire on Saturday. Yes, you can have a fire Friday ni…" at bounding box center [257, 232] width 375 height 14
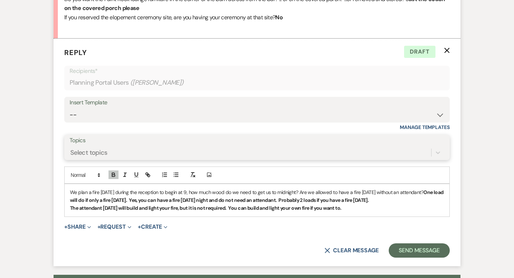
click at [303, 159] on div "Select topics" at bounding box center [257, 153] width 375 height 14
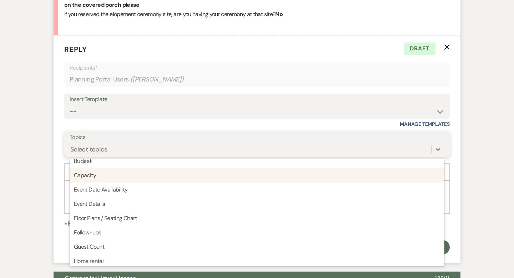
scroll to position [15, 0]
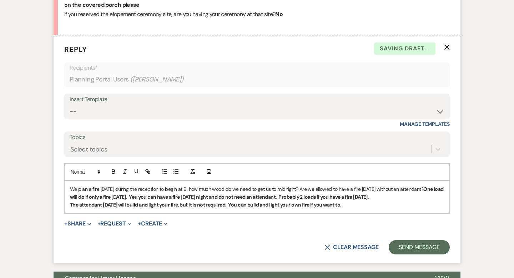
click at [361, 209] on p "The attendant on Saturday will build and light your fire, but it is not require…" at bounding box center [257, 205] width 374 height 8
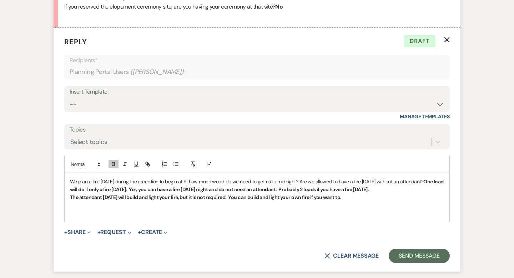
scroll to position [1361, 0]
click at [412, 193] on p "We plan a fire on Saturday during the reception to begin at 9, how much wood do…" at bounding box center [257, 185] width 374 height 16
click at [373, 201] on p "The attendant on Saturday will build and light your fire, but it is not require…" at bounding box center [257, 197] width 374 height 8
click at [373, 200] on strong "The attendant on Saturday will build and light your fire, but it is not require…" at bounding box center [236, 197] width 333 height 6
click at [386, 200] on strong "The attendant on Saturday will build and light your fire, but it is not require…" at bounding box center [236, 197] width 333 height 6
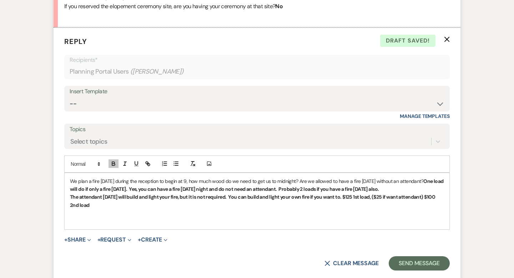
click at [388, 205] on strong "The attendant on Saturday will build and light your fire, but it is not require…" at bounding box center [253, 201] width 366 height 14
click at [71, 208] on strong "The attendant on Saturday will build and light your fire, but it is not require…" at bounding box center [254, 201] width 369 height 14
click at [85, 208] on strong "The attendant on Saturday will build and light your fire, but it is not require…" at bounding box center [256, 201] width 372 height 14
click at [120, 209] on p "The attendant on Saturday will build and light your fire, but it is not require…" at bounding box center [257, 201] width 374 height 16
click at [407, 270] on button "Send Message" at bounding box center [419, 263] width 61 height 14
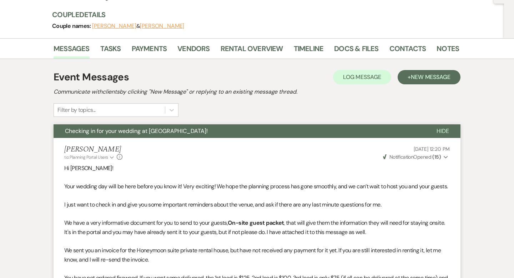
scroll to position [0, 0]
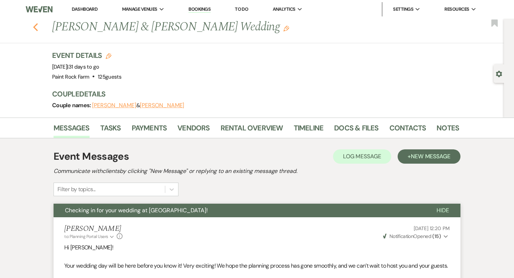
click at [35, 25] on use "button" at bounding box center [35, 27] width 5 height 8
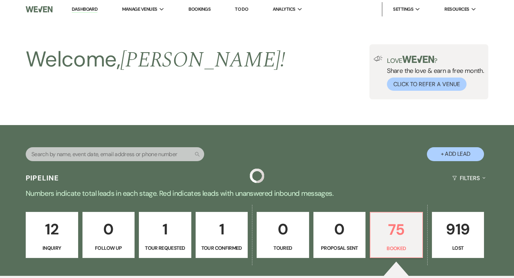
scroll to position [194, 0]
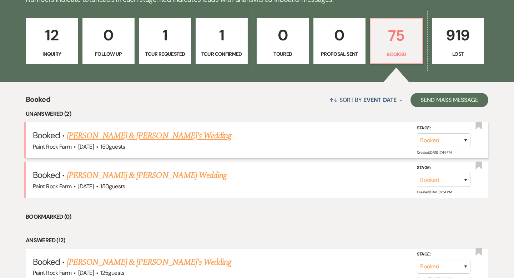
click at [129, 135] on link "Mallory Pharr & Matt's Wedding" at bounding box center [149, 135] width 165 height 13
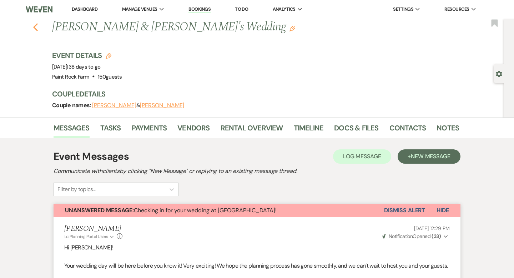
click at [35, 27] on icon "Previous" at bounding box center [35, 27] width 5 height 9
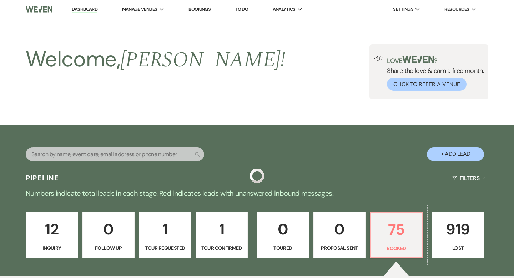
scroll to position [194, 0]
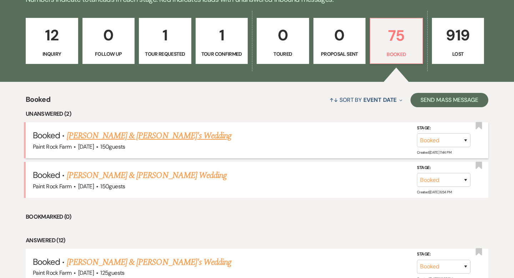
click at [164, 136] on link "Mallory Pharr & Matt's Wedding" at bounding box center [149, 135] width 165 height 13
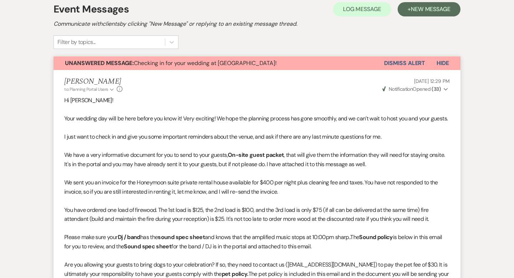
scroll to position [147, 0]
click at [412, 61] on button "Dismiss Alert" at bounding box center [404, 64] width 41 height 14
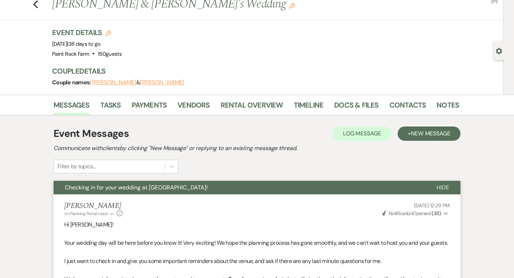
scroll to position [0, 0]
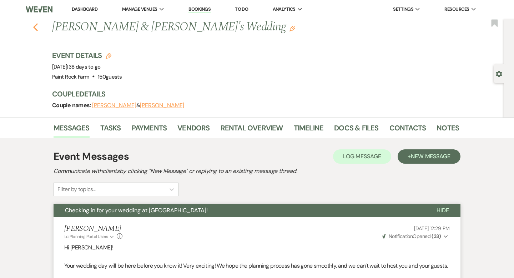
click at [36, 25] on use "button" at bounding box center [35, 27] width 5 height 8
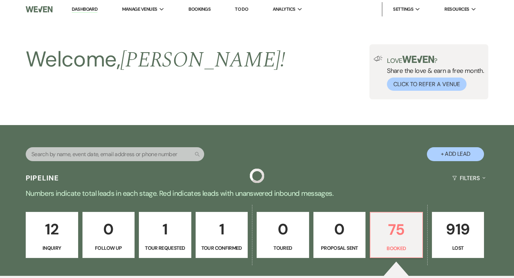
scroll to position [194, 0]
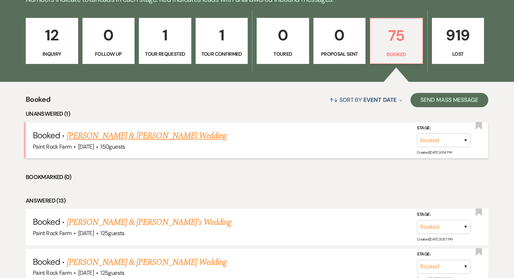
click at [128, 135] on link "Sam Poage & Hanna Tischer's Wedding" at bounding box center [147, 135] width 160 height 13
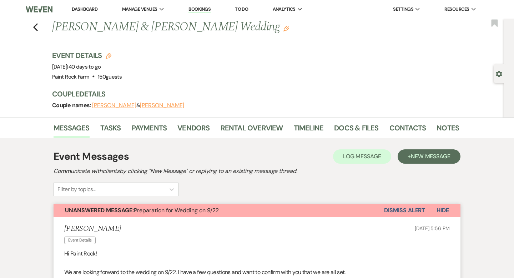
click at [156, 104] on button "Hanna Tischer" at bounding box center [162, 106] width 44 height 6
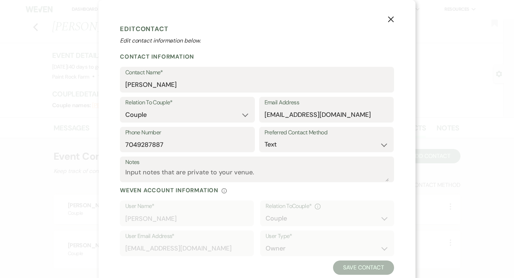
click at [392, 18] on icon "X" at bounding box center [391, 19] width 6 height 6
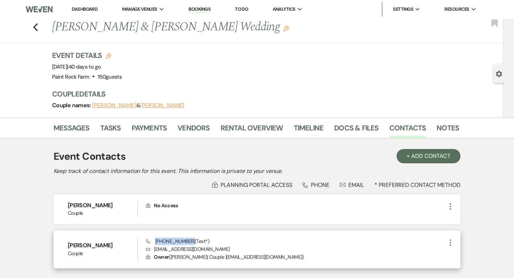
drag, startPoint x: 189, startPoint y: 240, endPoint x: 155, endPoint y: 243, distance: 34.0
click at [155, 243] on span "Phone (704) 928-7887 (Text*)" at bounding box center [177, 241] width 63 height 6
copy span "(704) 928-7887"
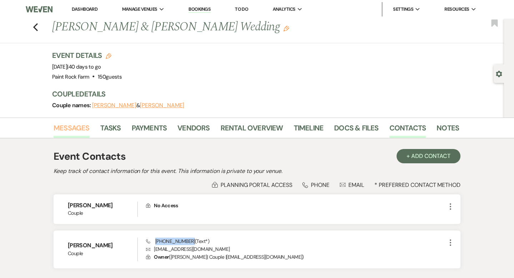
click at [73, 127] on link "Messages" at bounding box center [72, 130] width 36 height 16
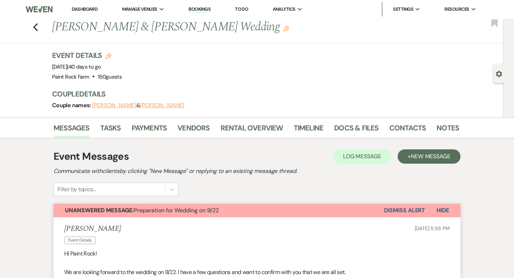
click at [396, 212] on button "Dismiss Alert" at bounding box center [404, 211] width 41 height 14
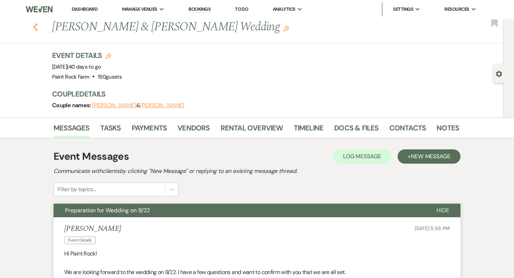
click at [35, 27] on icon "Previous" at bounding box center [35, 27] width 5 height 9
